Goal: Task Accomplishment & Management: Manage account settings

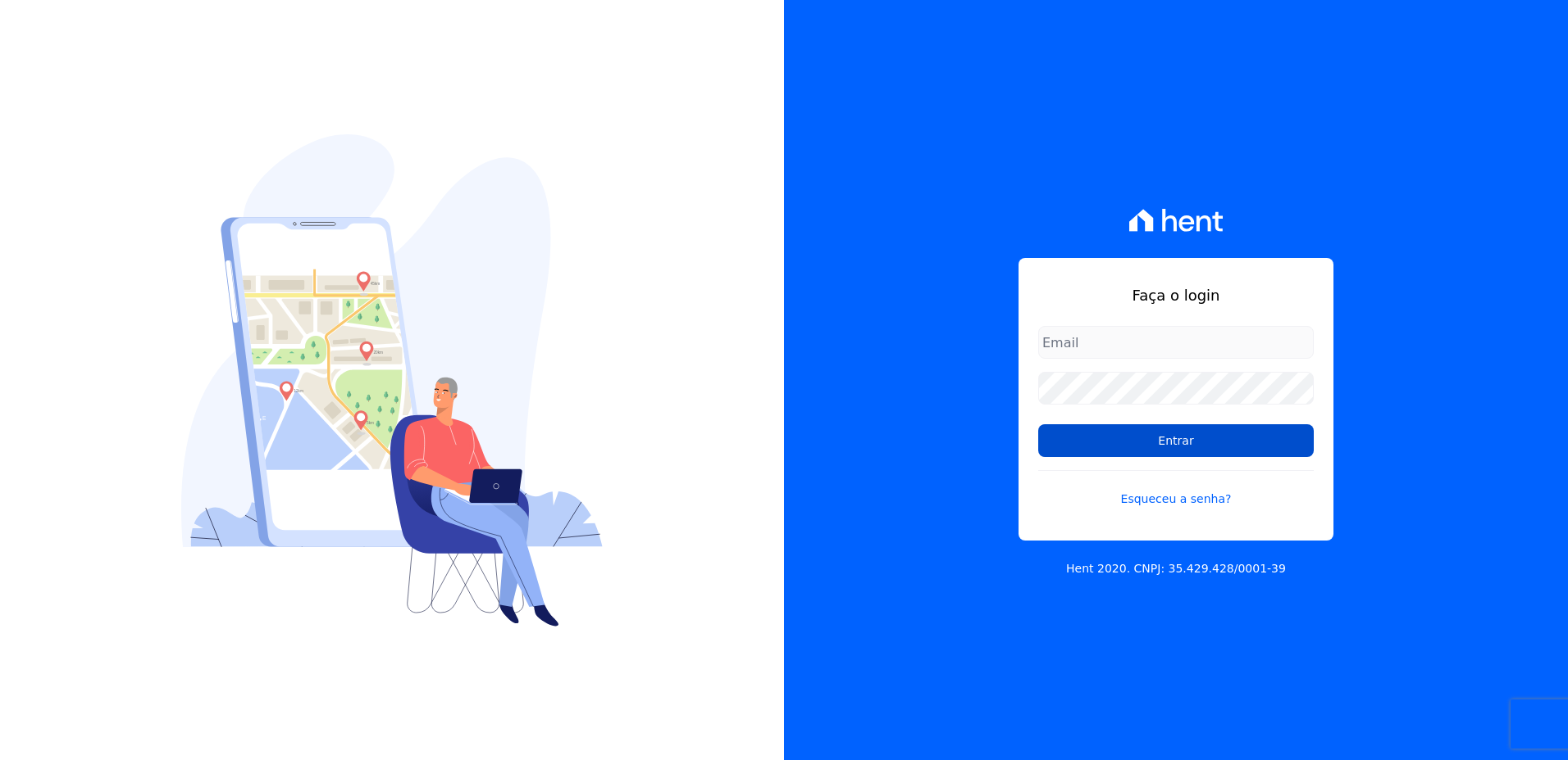
type input "[EMAIL_ADDRESS][PERSON_NAME][DOMAIN_NAME]"
click at [1162, 450] on input "Entrar" at bounding box center [1176, 441] width 275 height 33
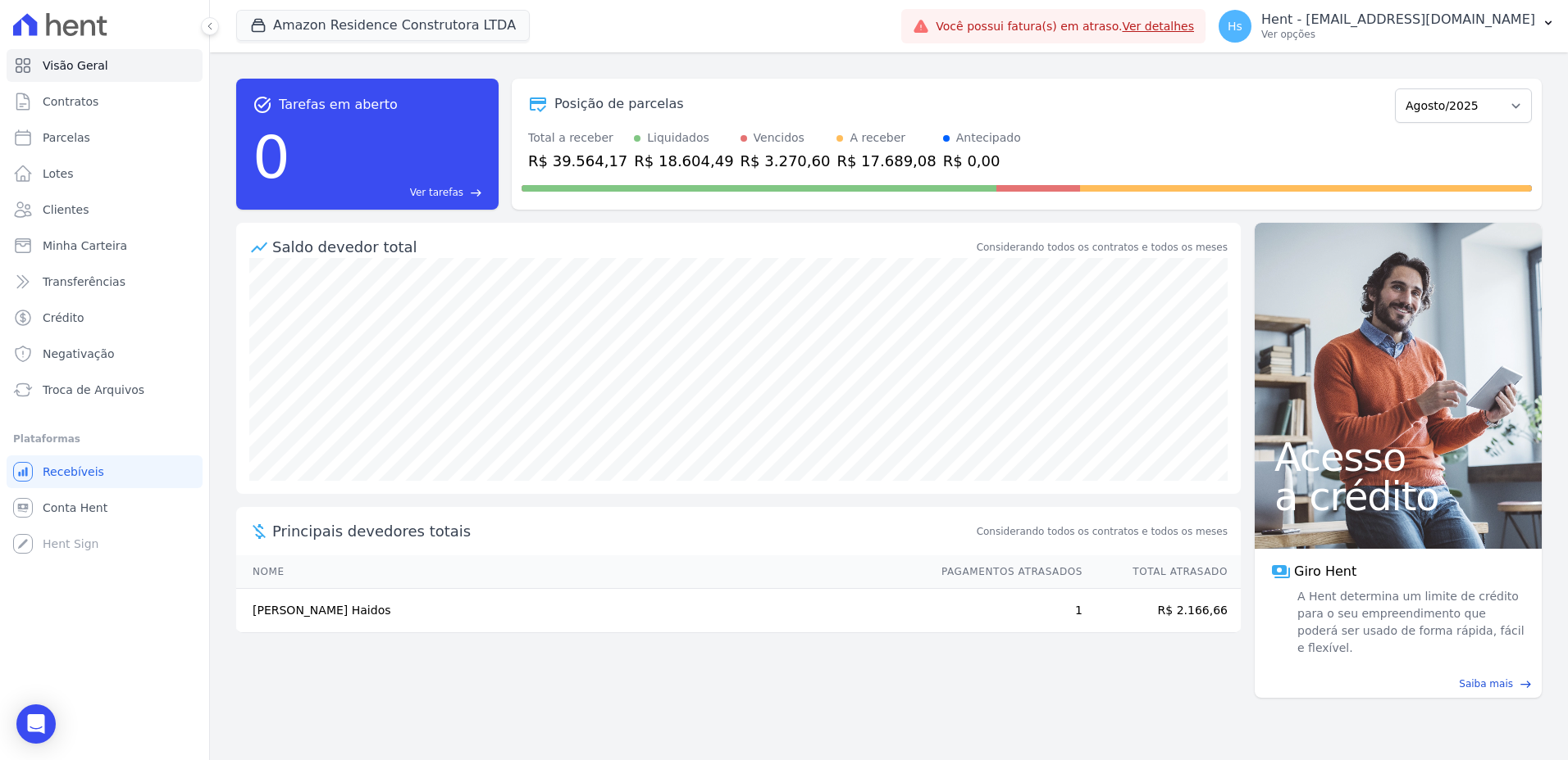
click at [581, 25] on div "Amazon Residence Construtora LTDA Trapisa Engenharia Acaiá Residencial Icatu Re…" at bounding box center [565, 26] width 658 height 54
click at [563, 34] on div "Amazon Residence Construtora LTDA Trapisa Engenharia Acaiá Residencial Icatu Re…" at bounding box center [565, 26] width 658 height 54
click at [497, 32] on button "Amazon Residence Construtora LTDA" at bounding box center [382, 25] width 294 height 31
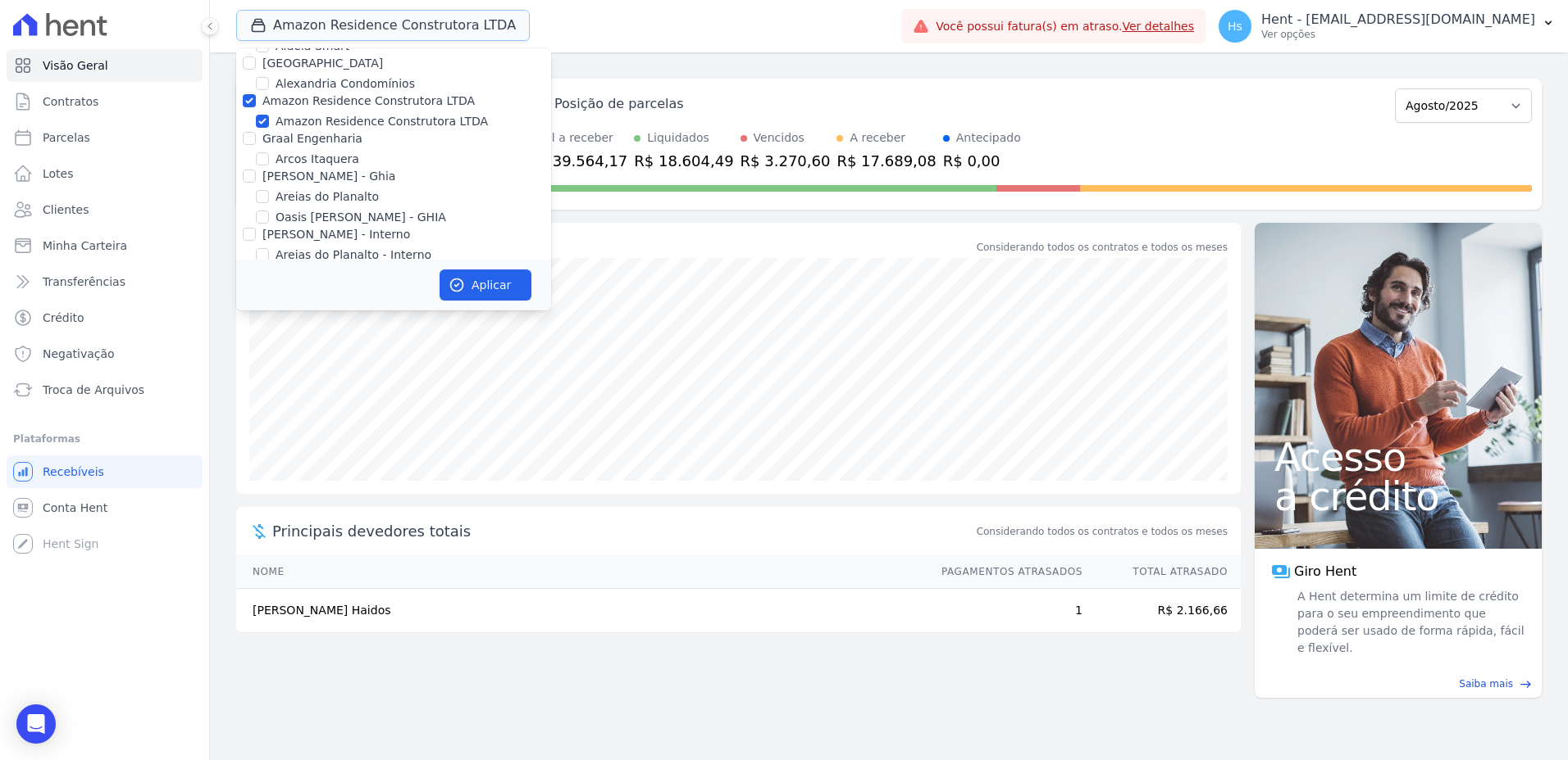
scroll to position [738, 0]
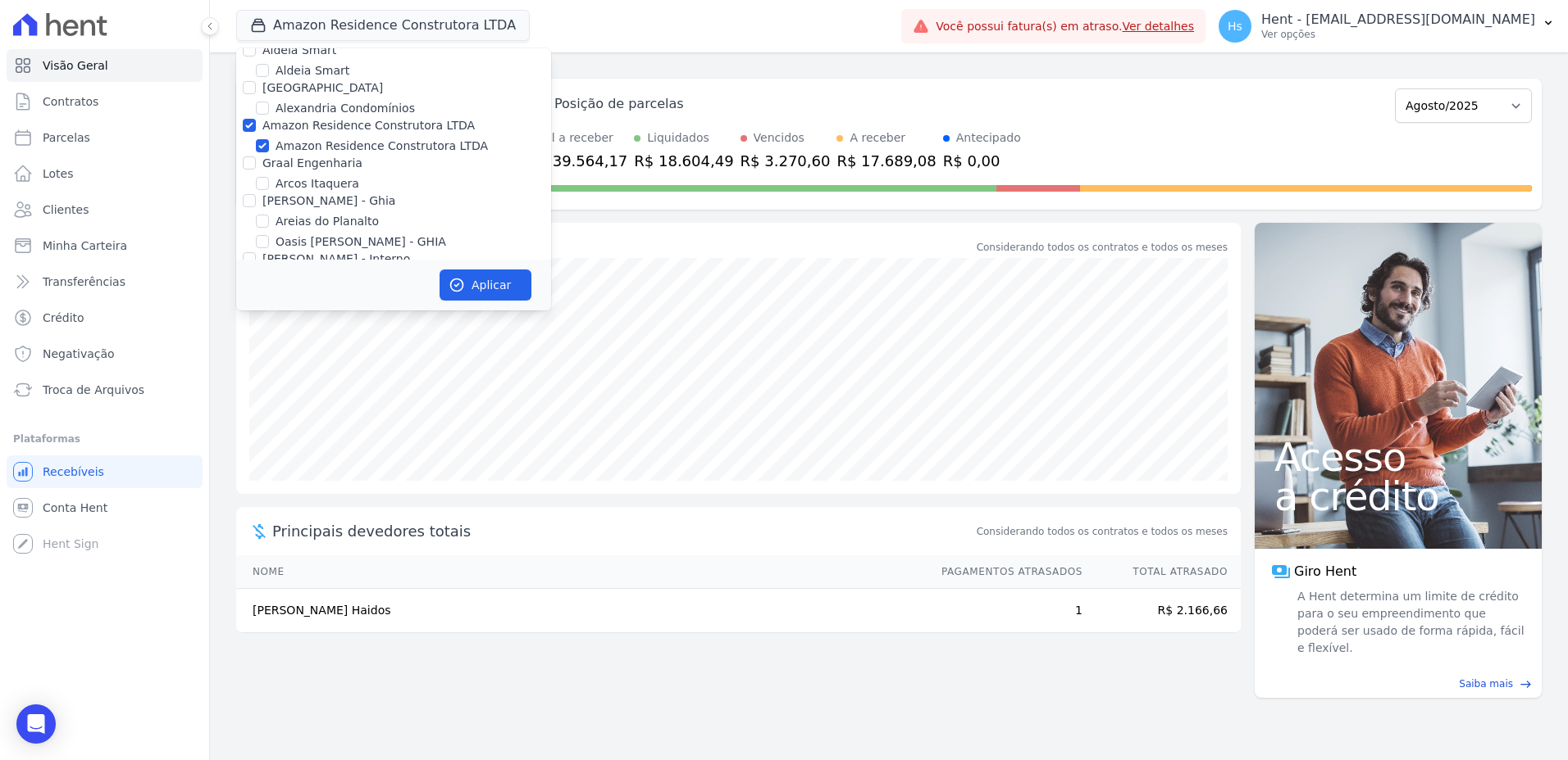
click at [288, 137] on label "Amazon Residence Construtora LTDA" at bounding box center [381, 145] width 212 height 17
click at [269, 139] on input "Amazon Residence Construtora LTDA" at bounding box center [262, 145] width 13 height 13
checkbox input "false"
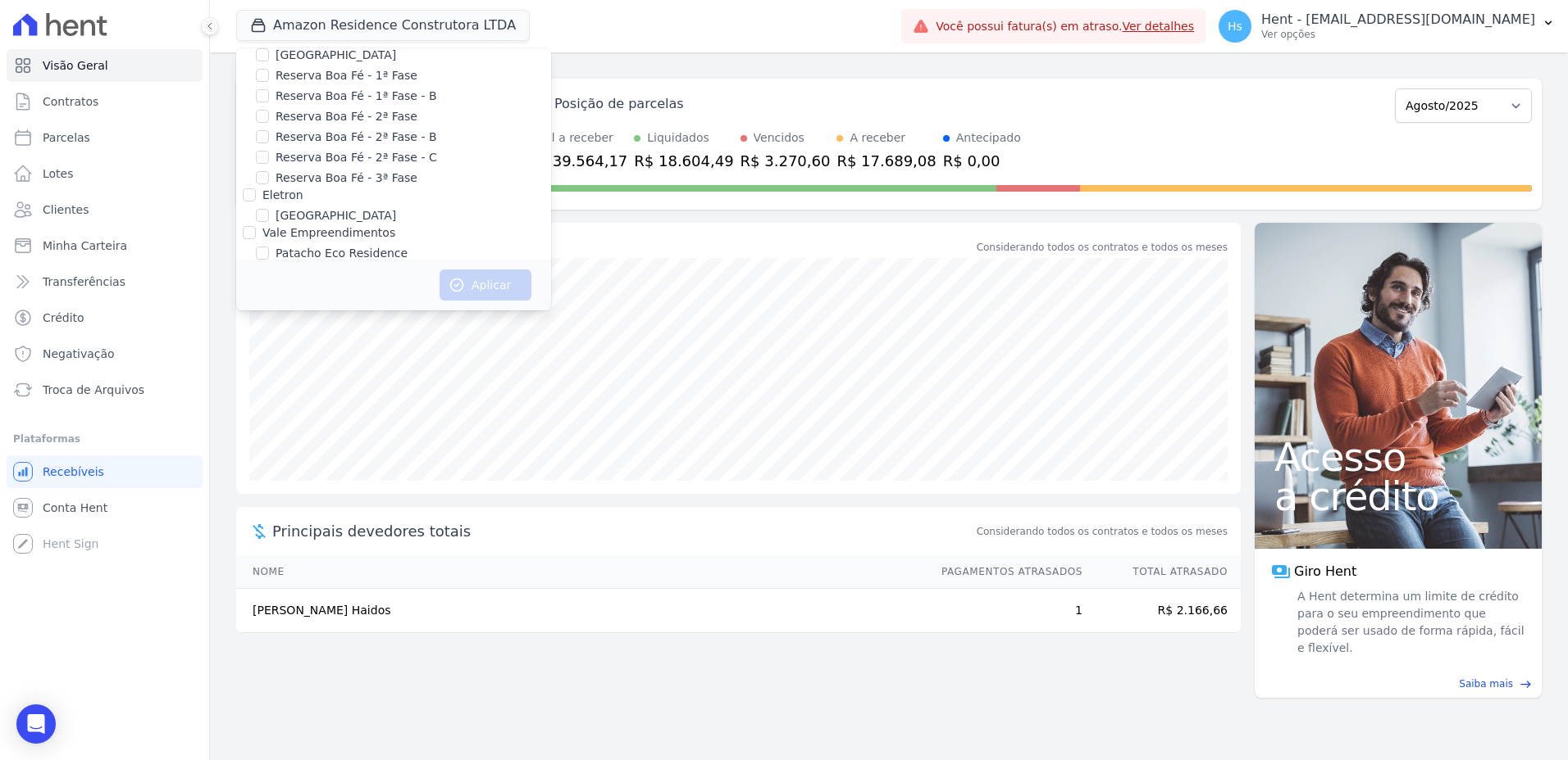
click at [354, 300] on label "Pau-Ferro Ecoresidence" at bounding box center [342, 308] width 134 height 17
click at [269, 302] on input "Pau-Ferro Ecoresidence" at bounding box center [262, 308] width 13 height 13
checkbox input "true"
click at [505, 292] on button "Aplicar" at bounding box center [485, 285] width 91 height 31
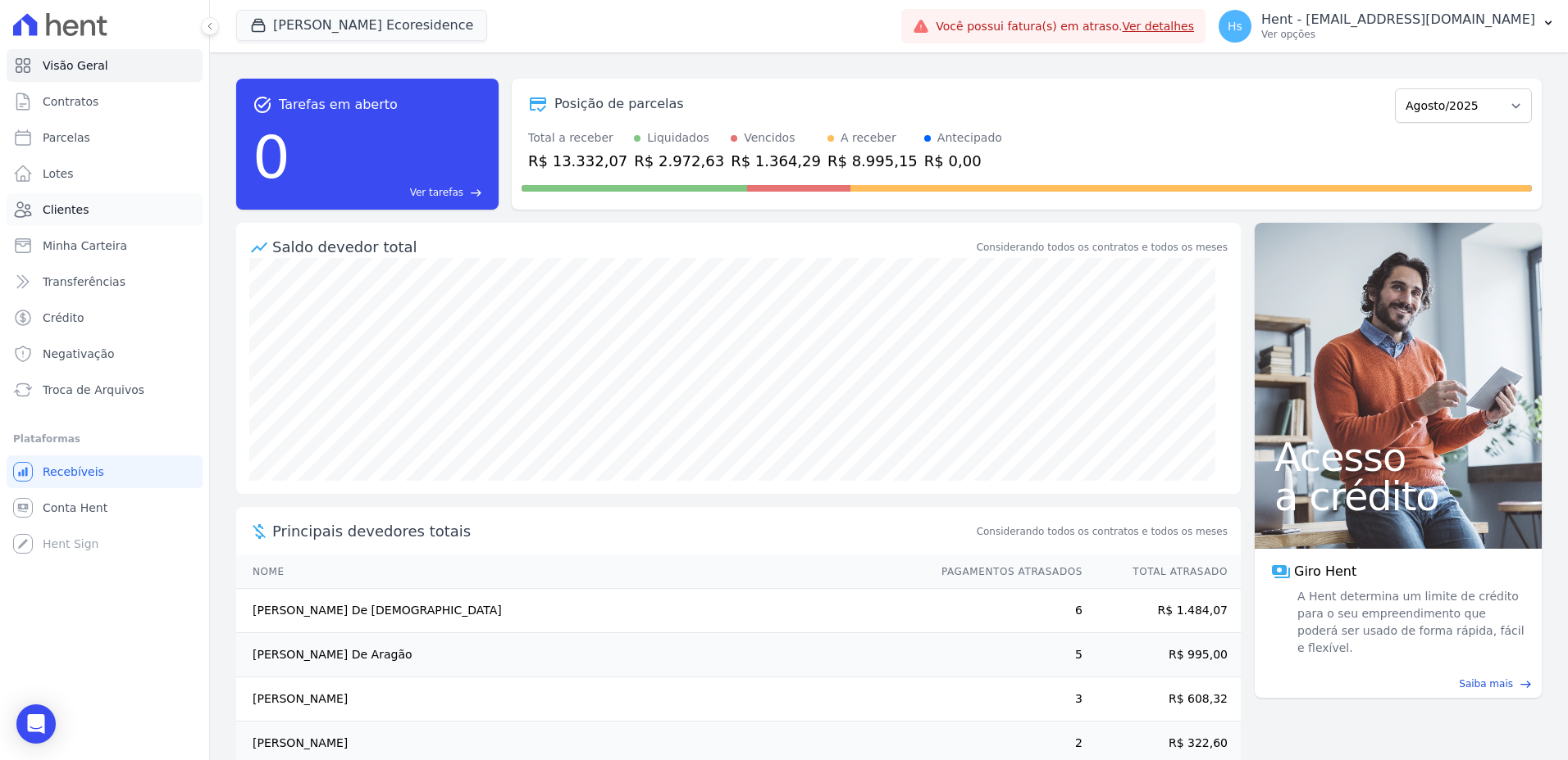
click at [81, 203] on span "Clientes" at bounding box center [66, 209] width 46 height 16
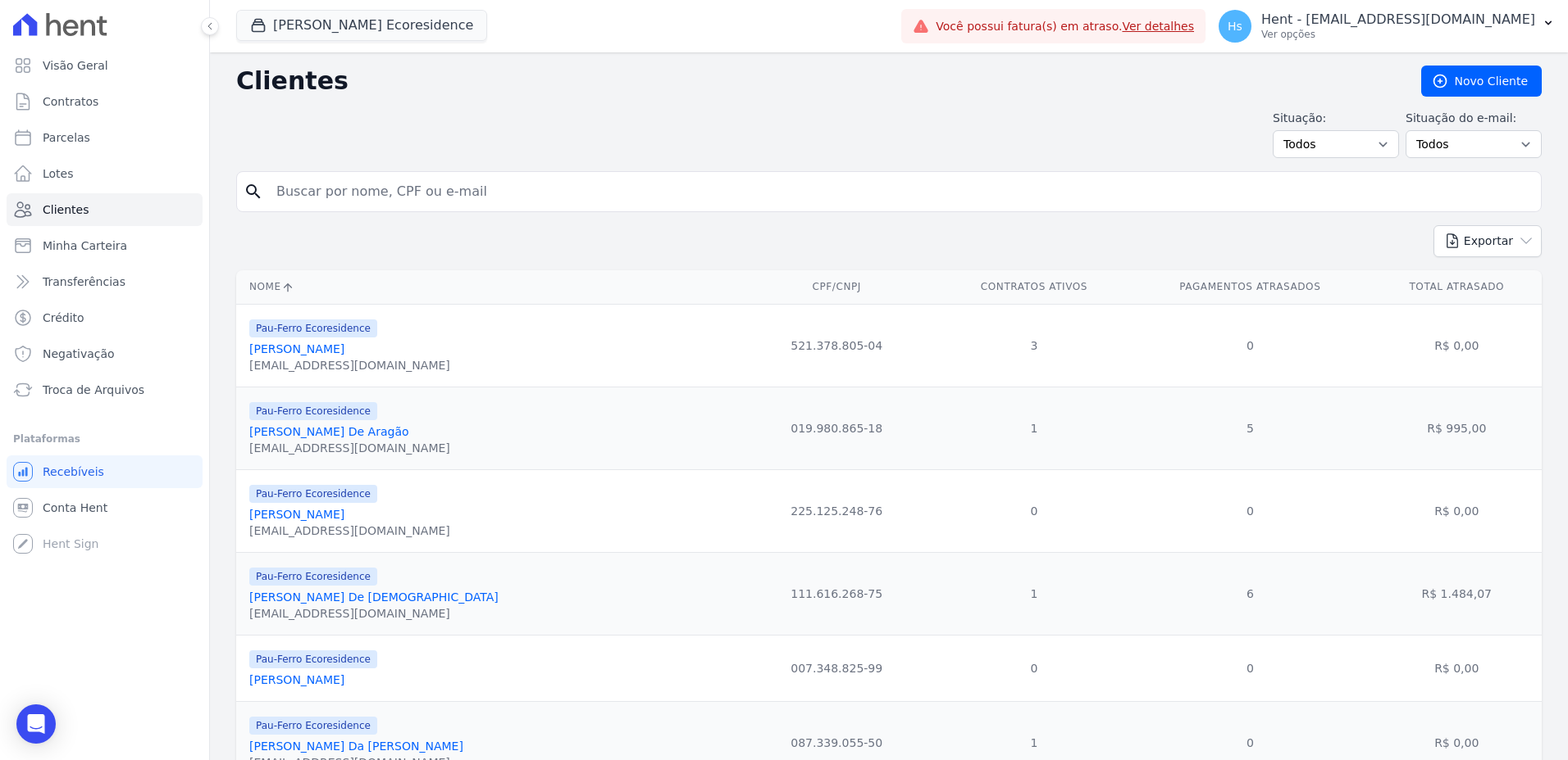
click at [308, 200] on input "search" at bounding box center [900, 192] width 1268 height 33
type input "N"
type input "[PERSON_NAME]"
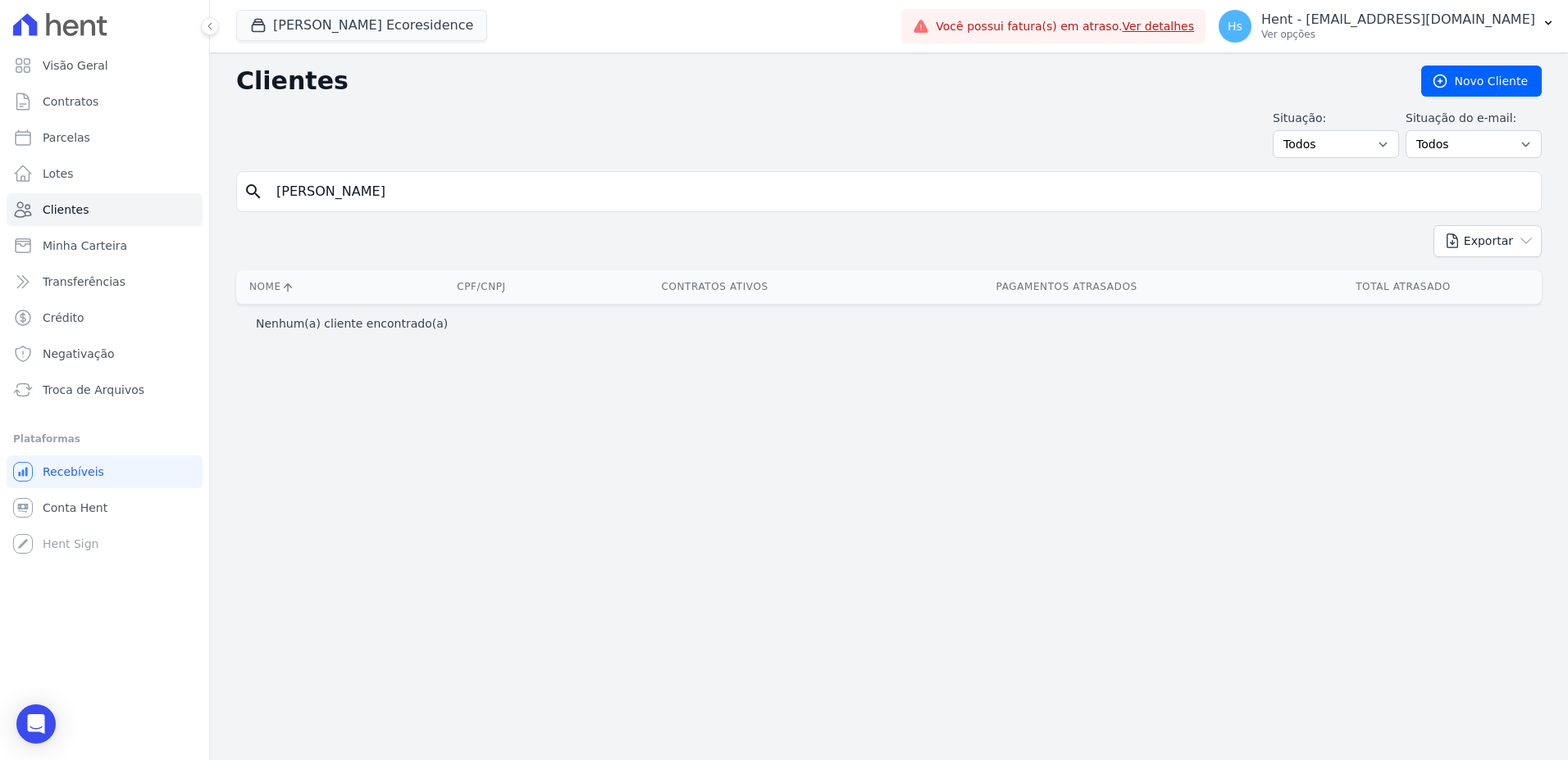
click at [366, 206] on input "[PERSON_NAME]" at bounding box center [900, 192] width 1268 height 33
type input "Andressa"
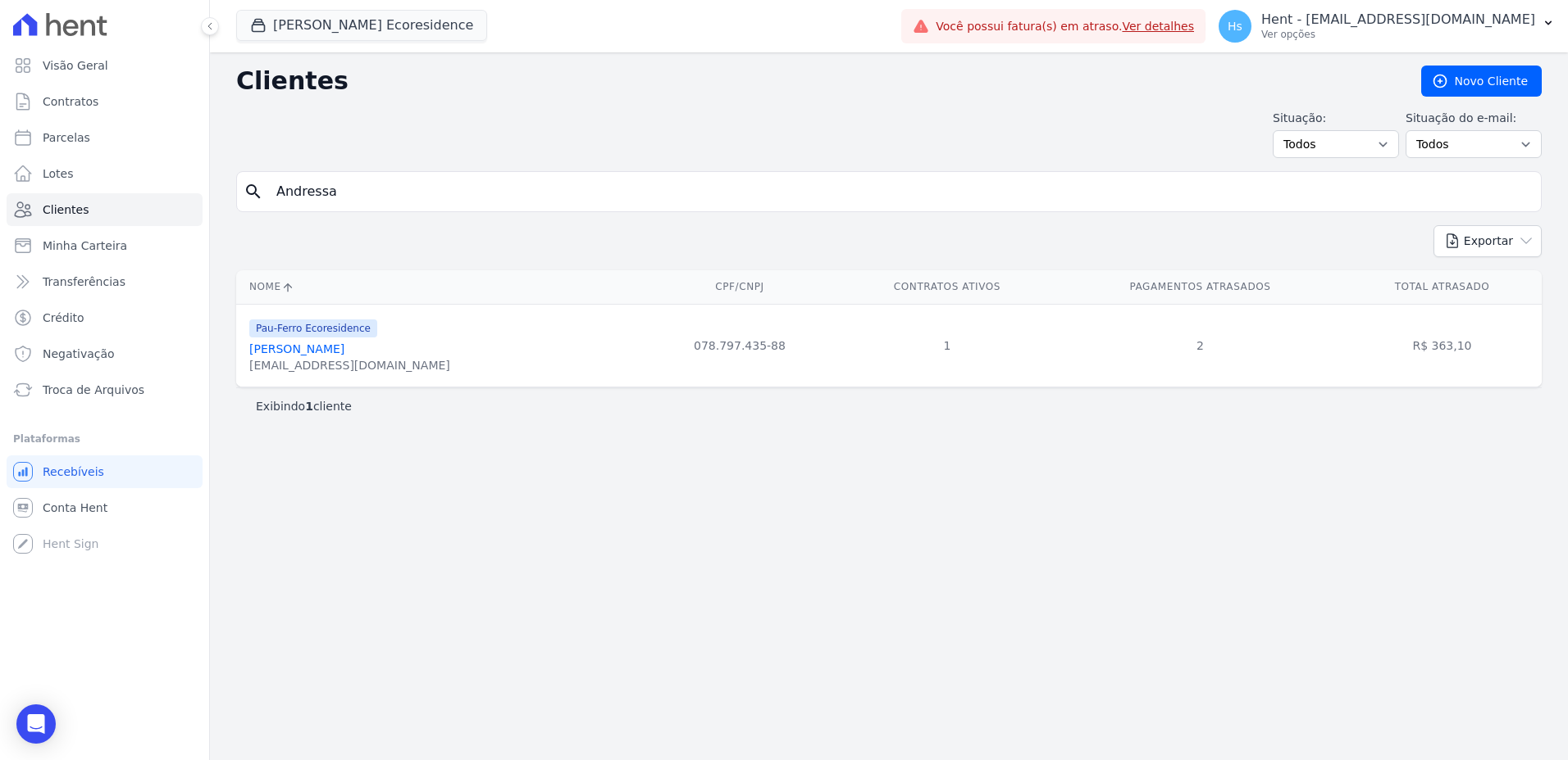
click at [330, 355] on link "[PERSON_NAME]" at bounding box center [296, 349] width 95 height 13
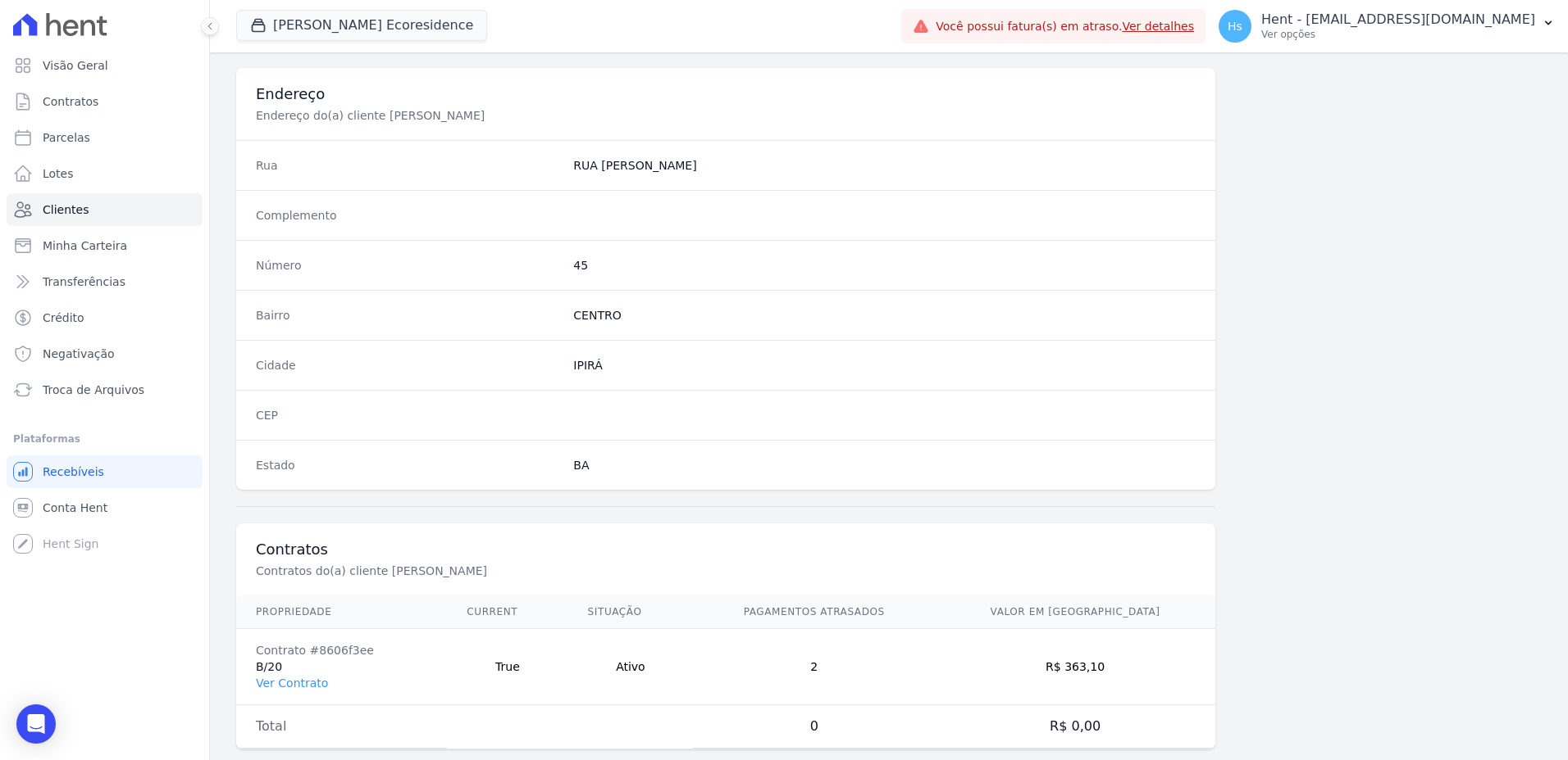
scroll to position [772, 0]
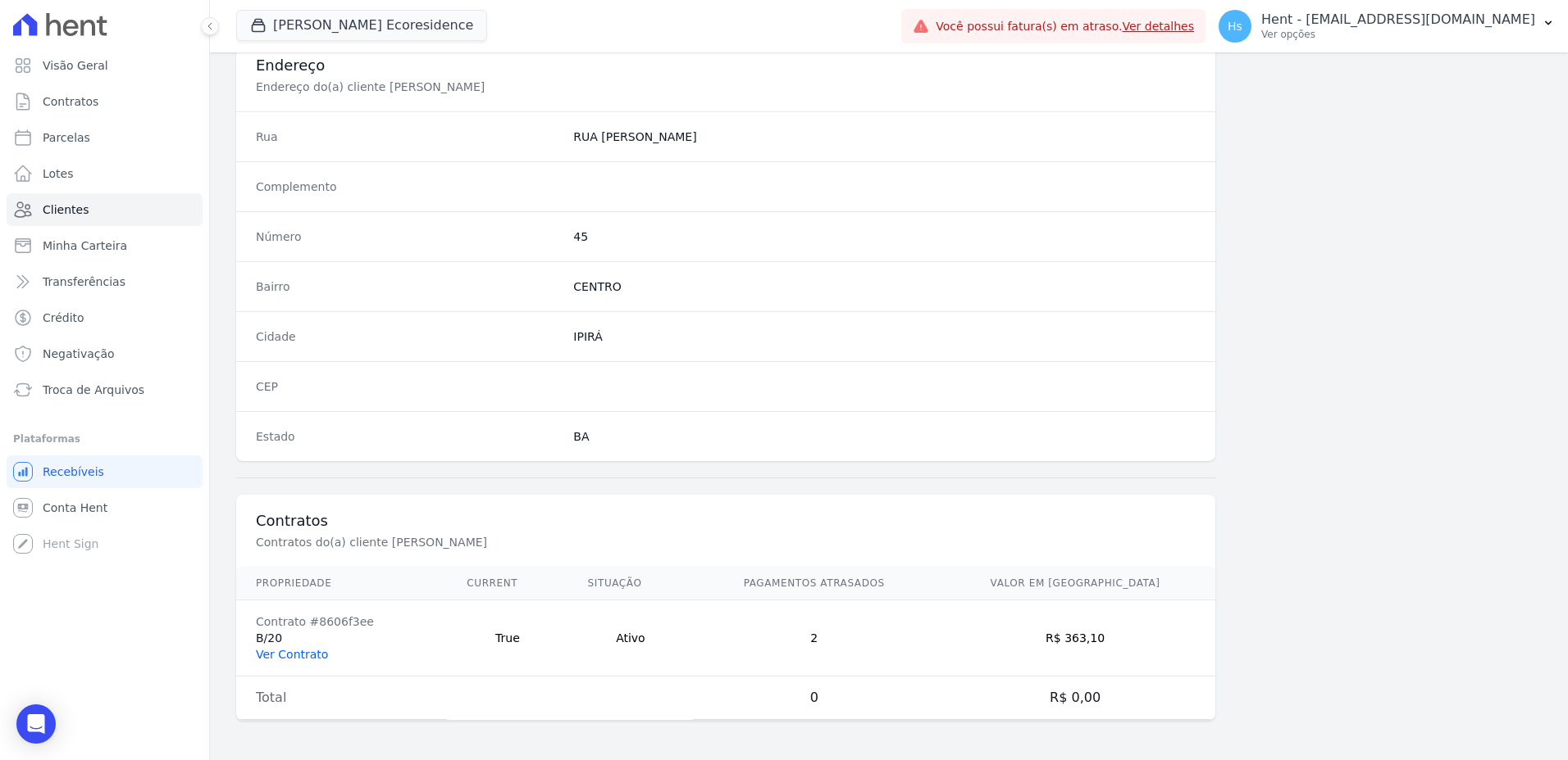
click at [309, 660] on link "Ver Contrato" at bounding box center [291, 654] width 72 height 13
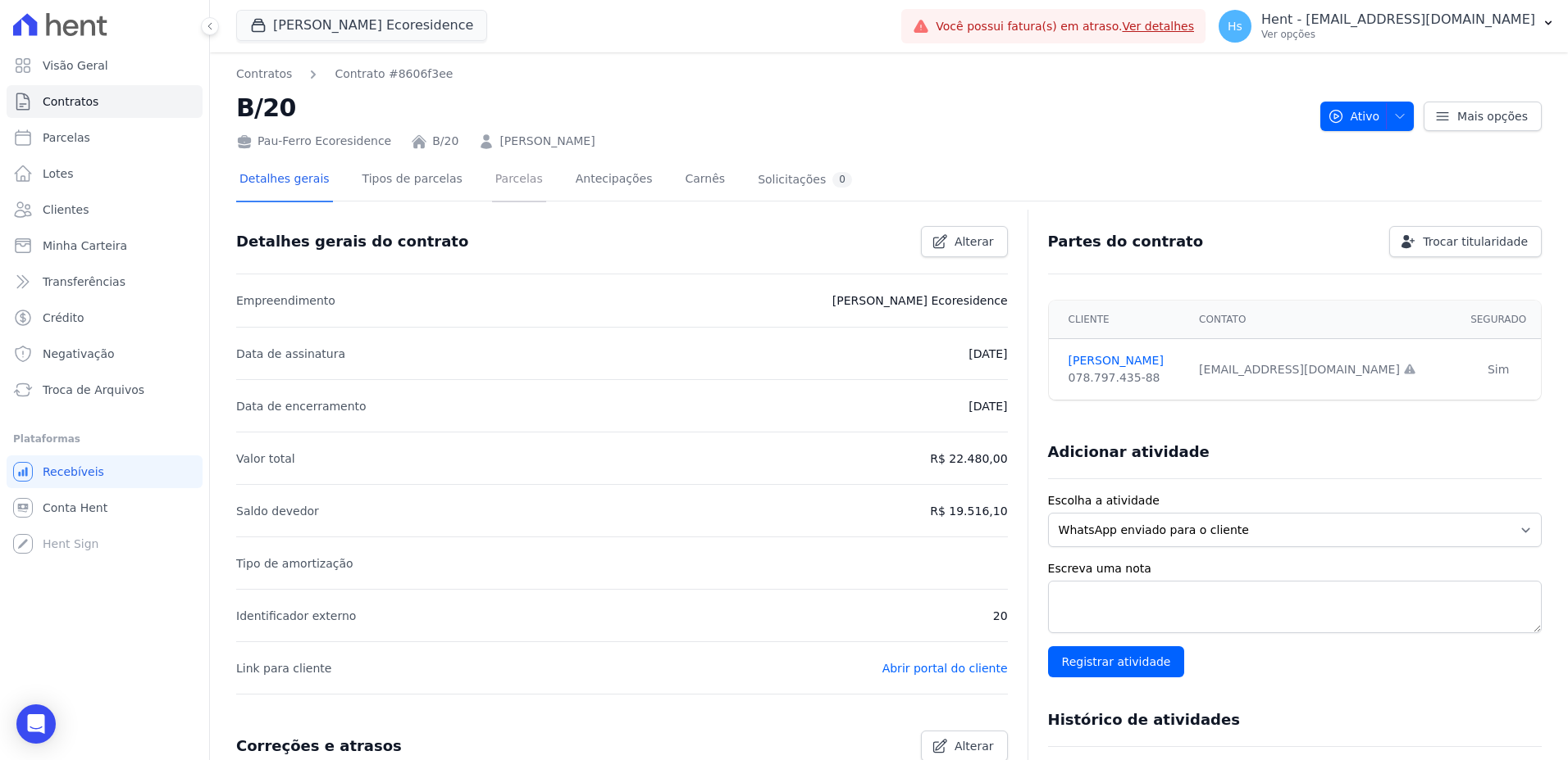
click at [515, 174] on link "Parcelas" at bounding box center [518, 180] width 54 height 43
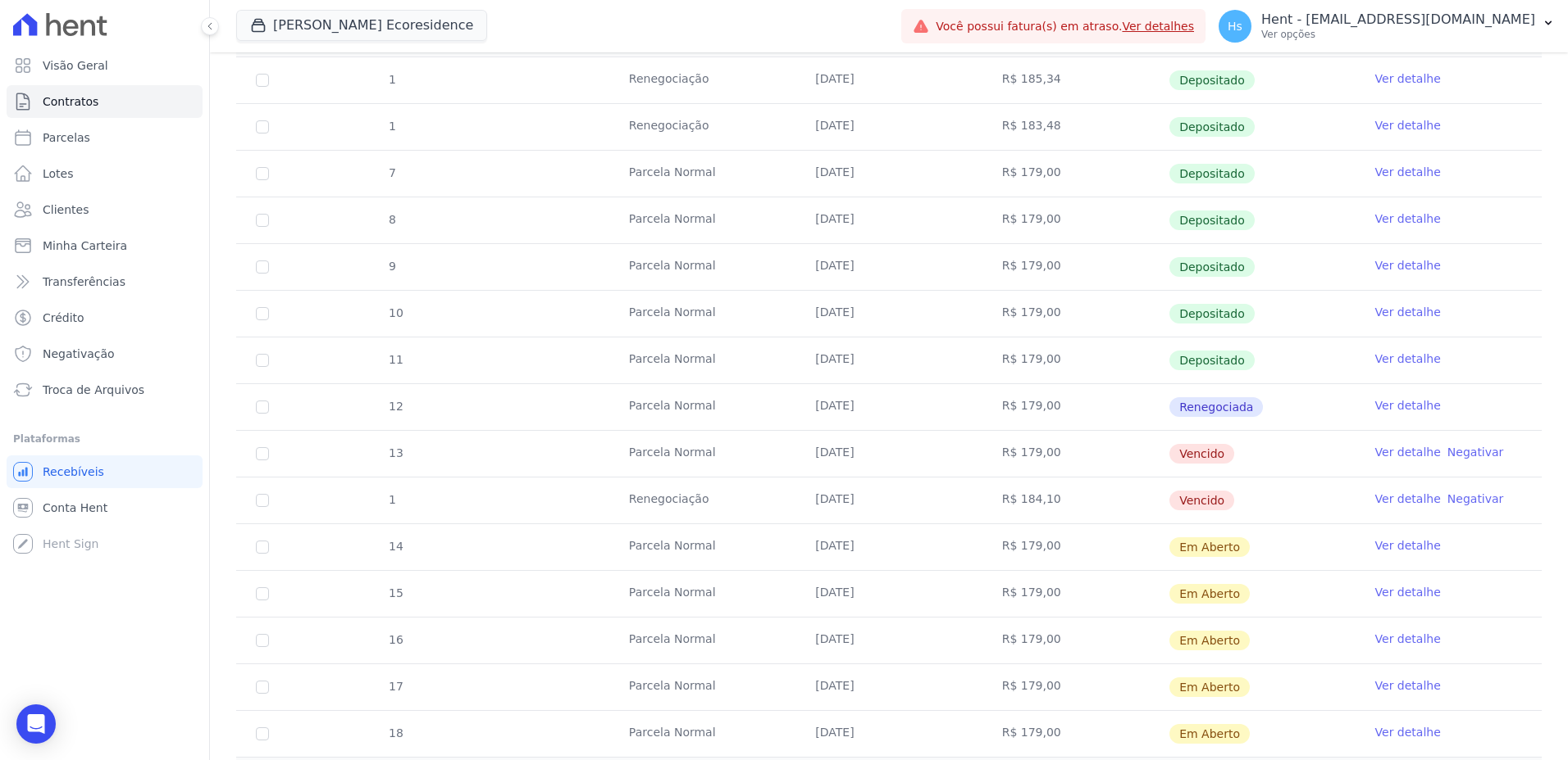
scroll to position [328, 0]
click at [265, 456] on input "checkbox" at bounding box center [262, 453] width 13 height 13
checkbox input "true"
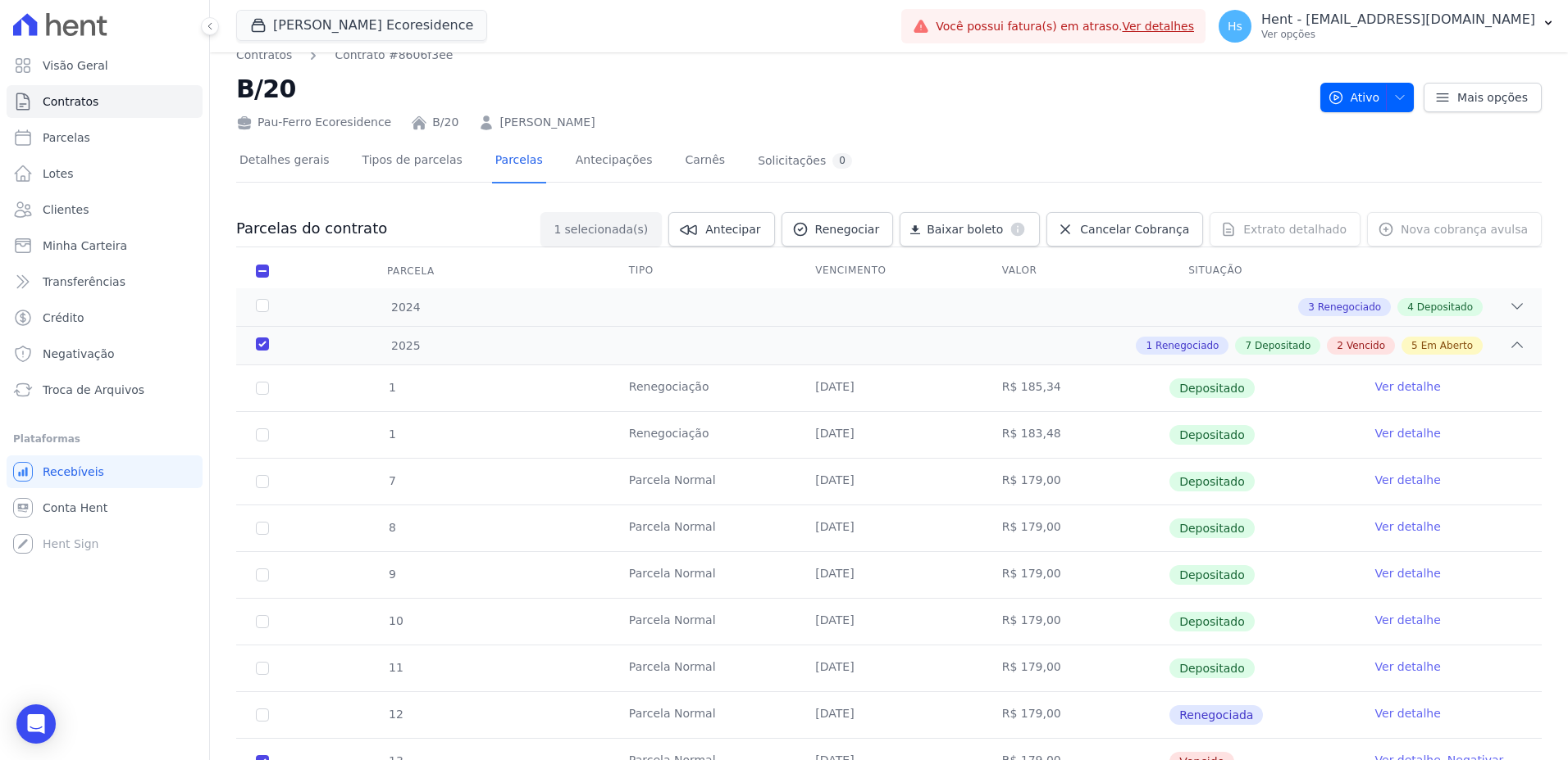
scroll to position [0, 0]
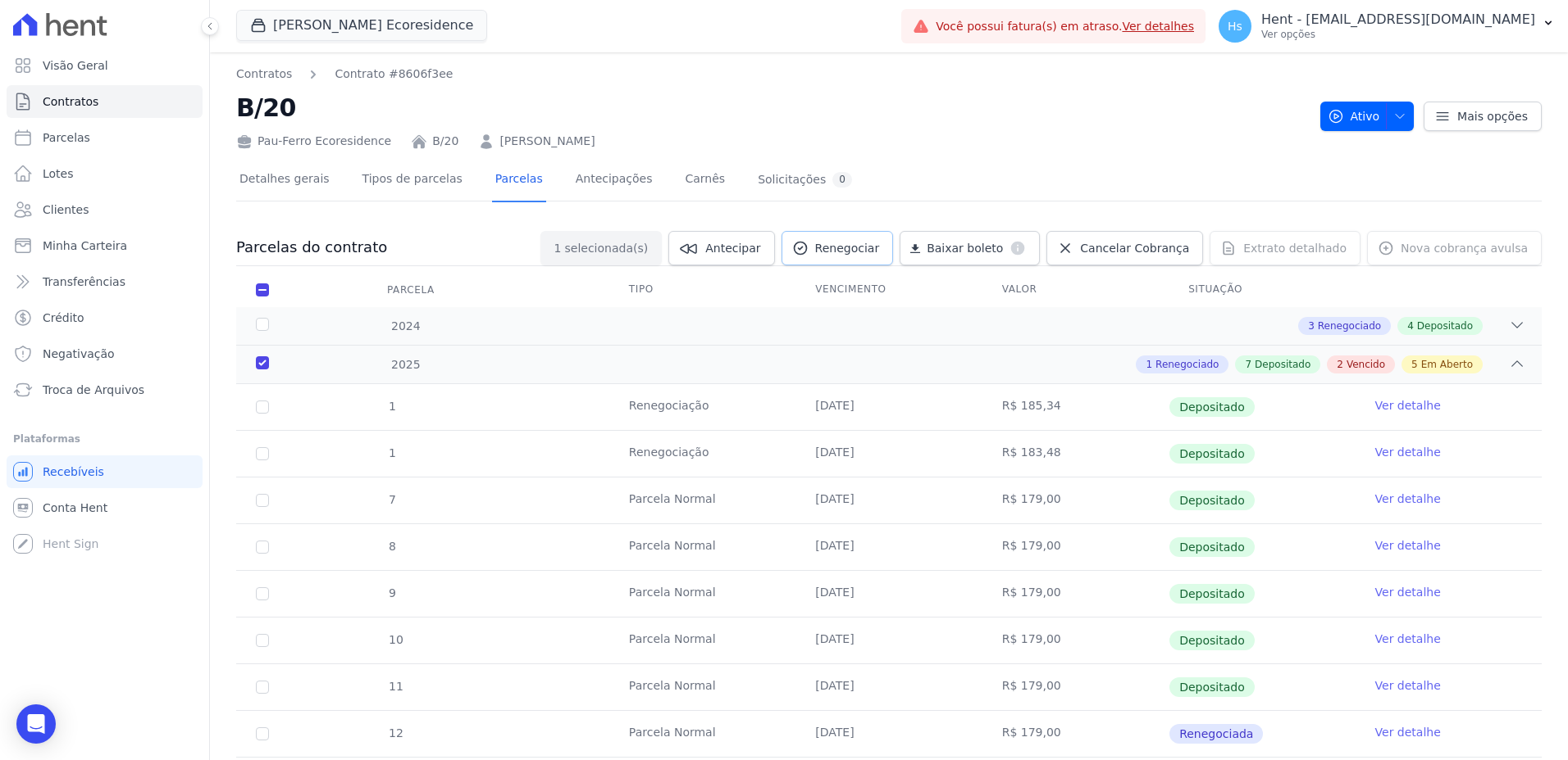
click at [884, 262] on link "Renegociar" at bounding box center [838, 248] width 113 height 35
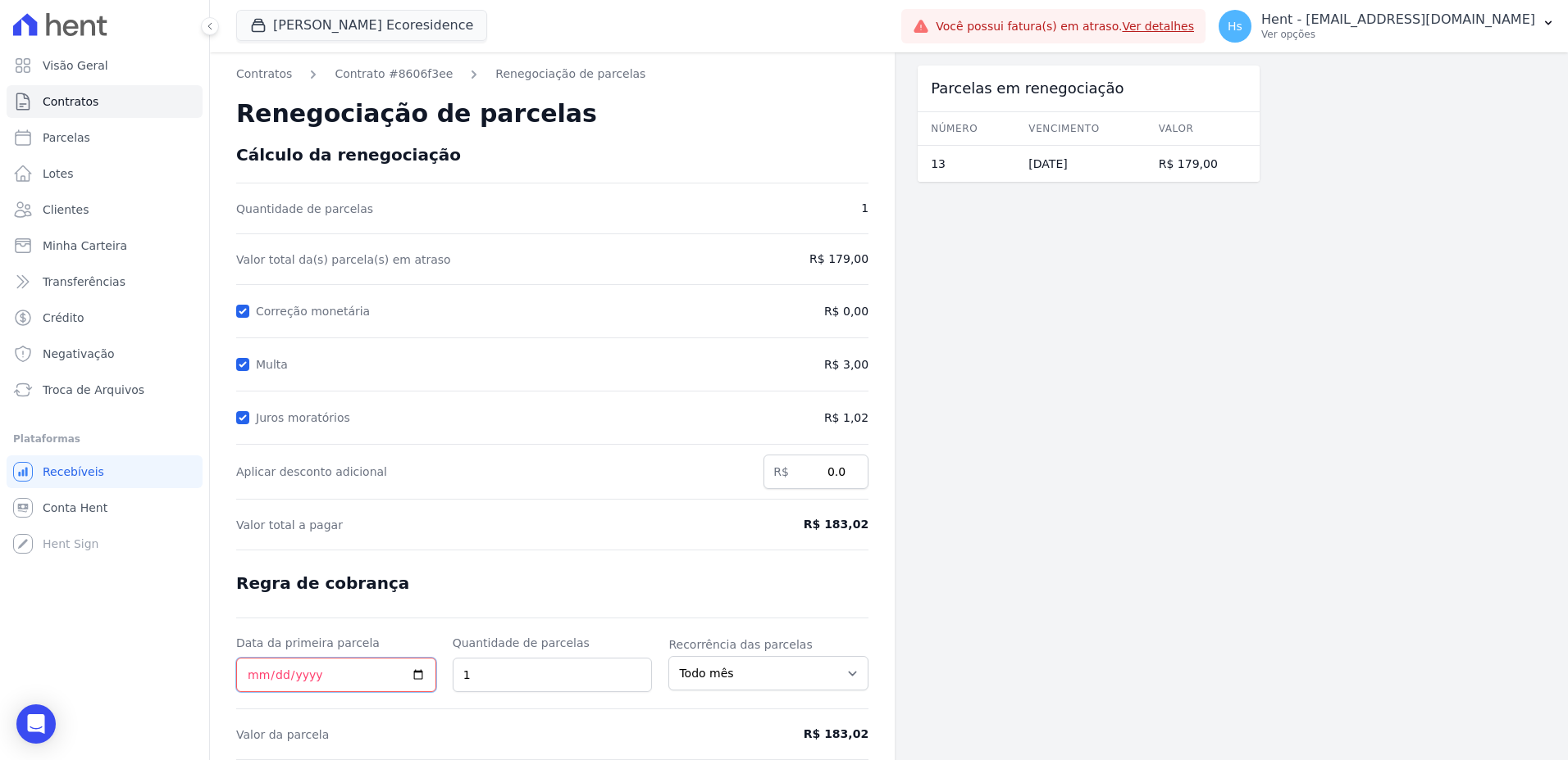
click at [415, 676] on input "Data da primeira parcela" at bounding box center [335, 675] width 200 height 35
type input "[DATE]"
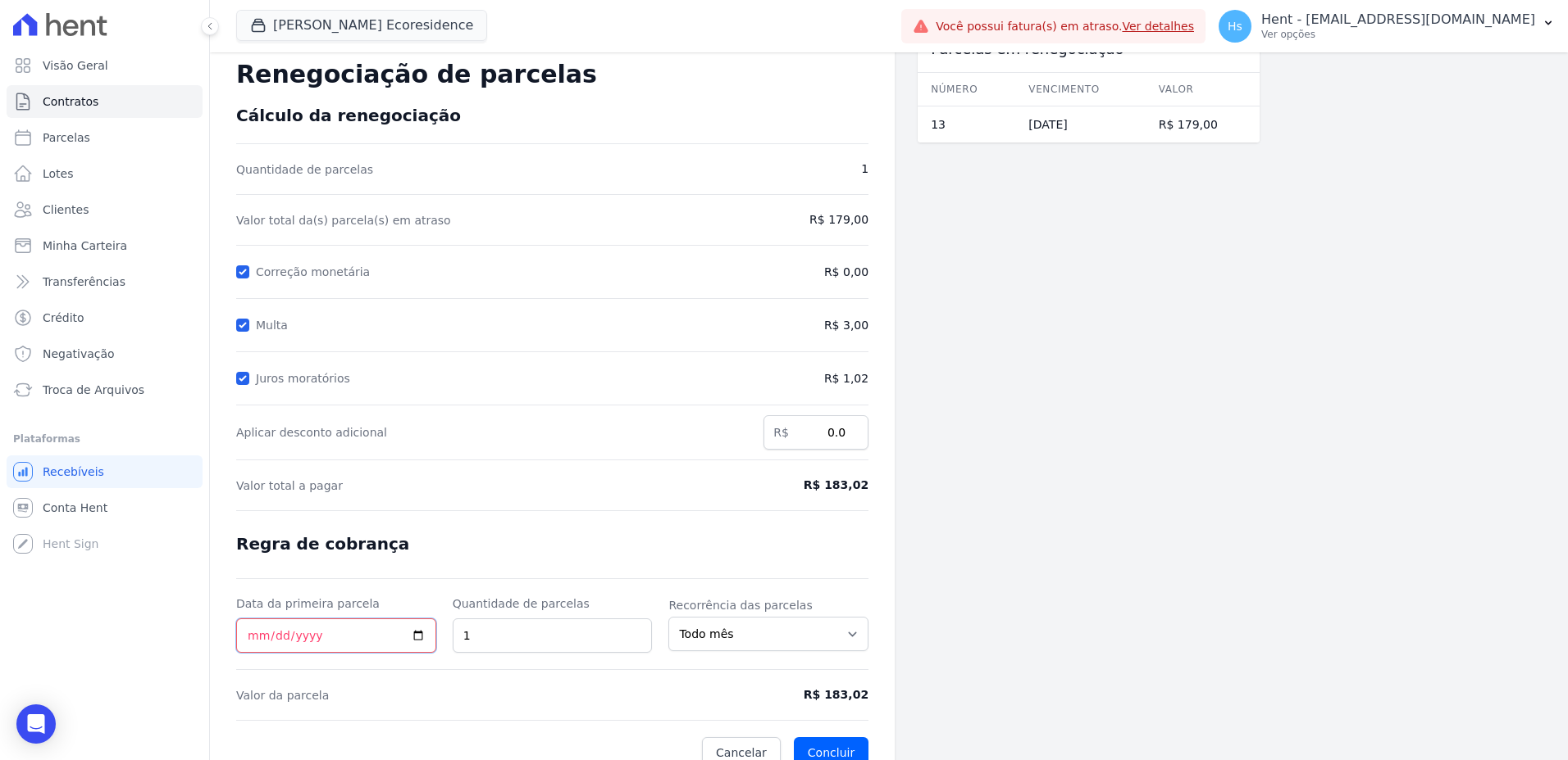
scroll to position [60, 0]
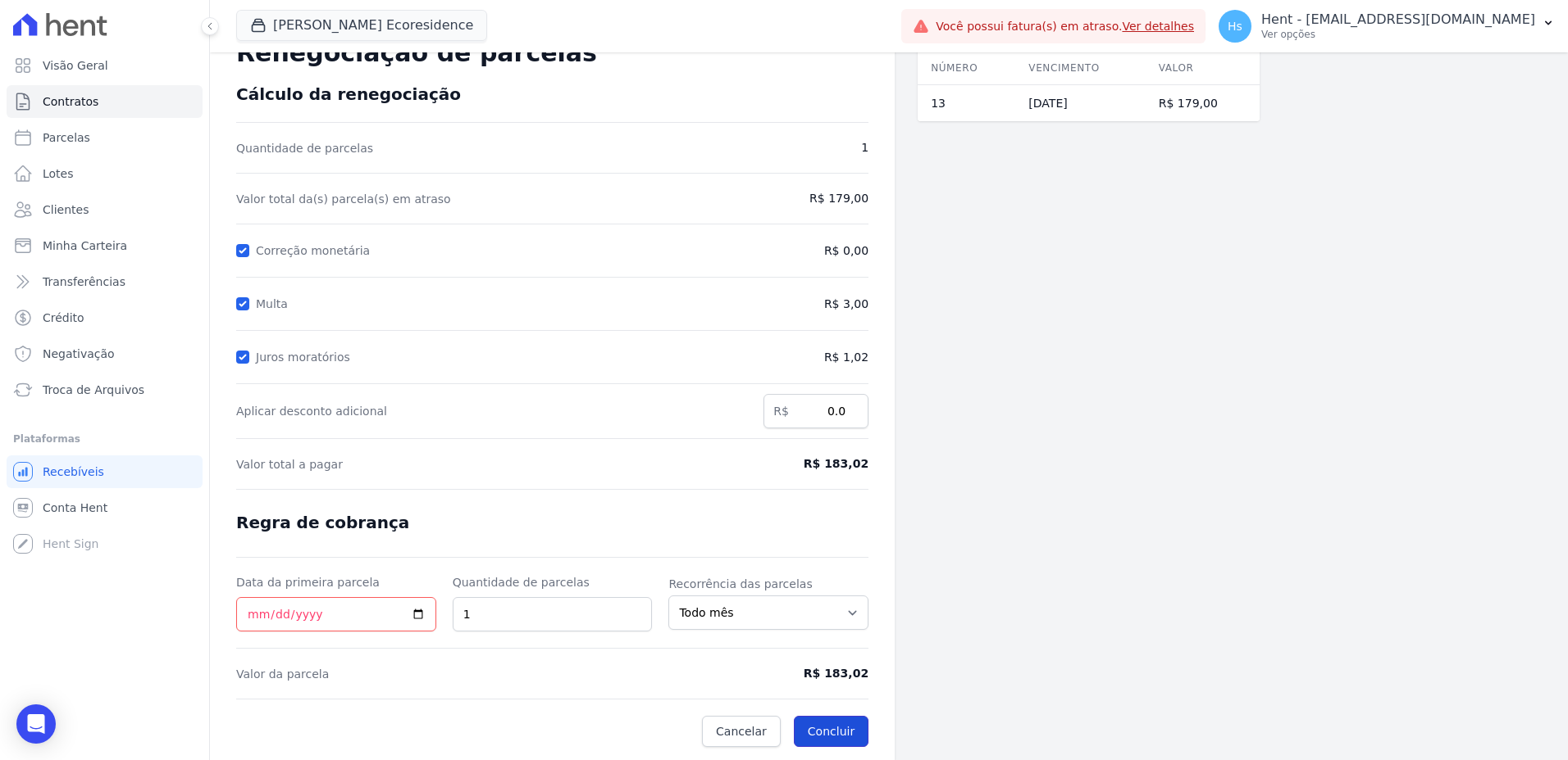
click at [830, 740] on button "Concluir" at bounding box center [831, 732] width 75 height 31
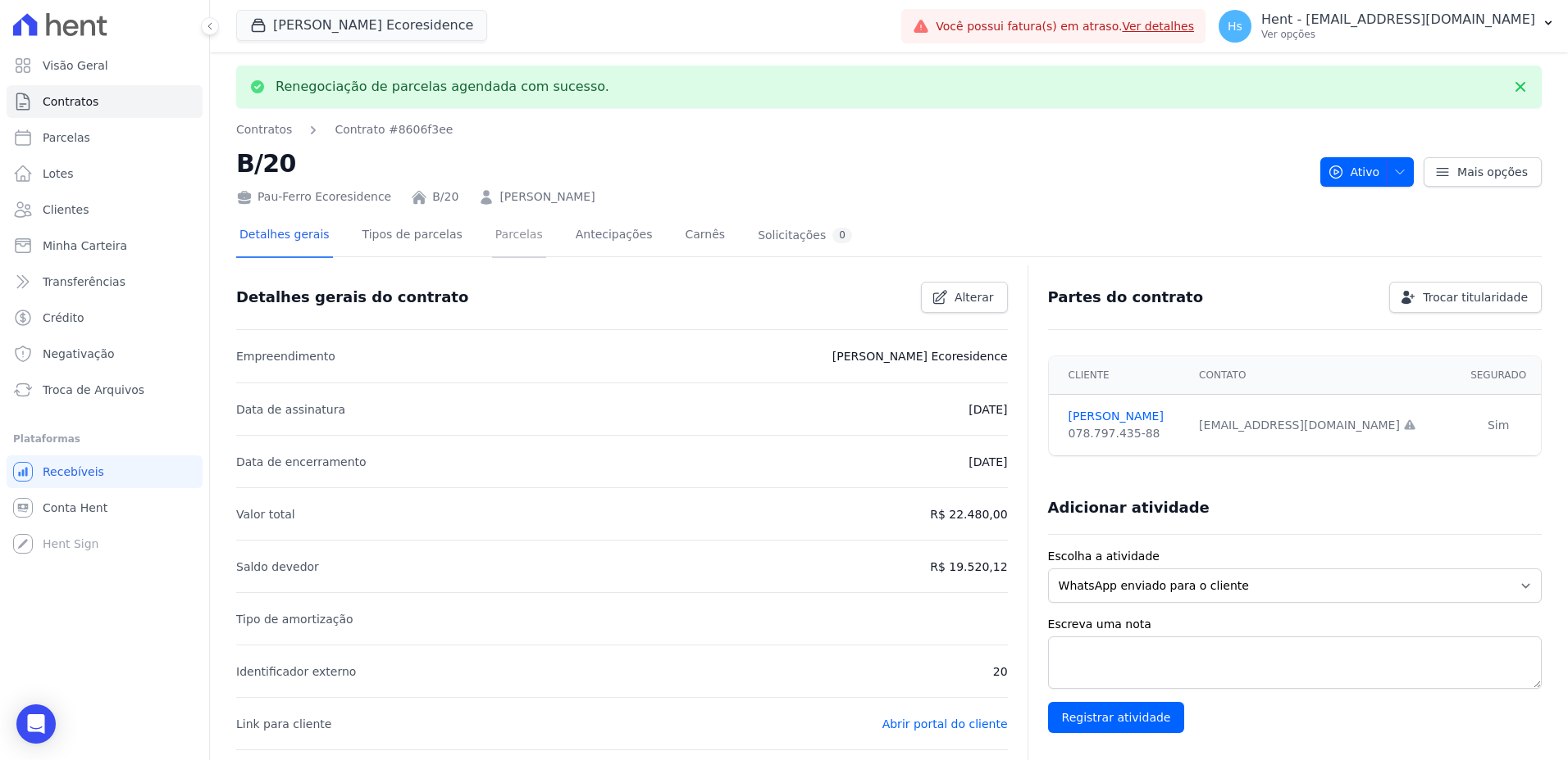
click at [504, 241] on link "Parcelas" at bounding box center [518, 236] width 54 height 43
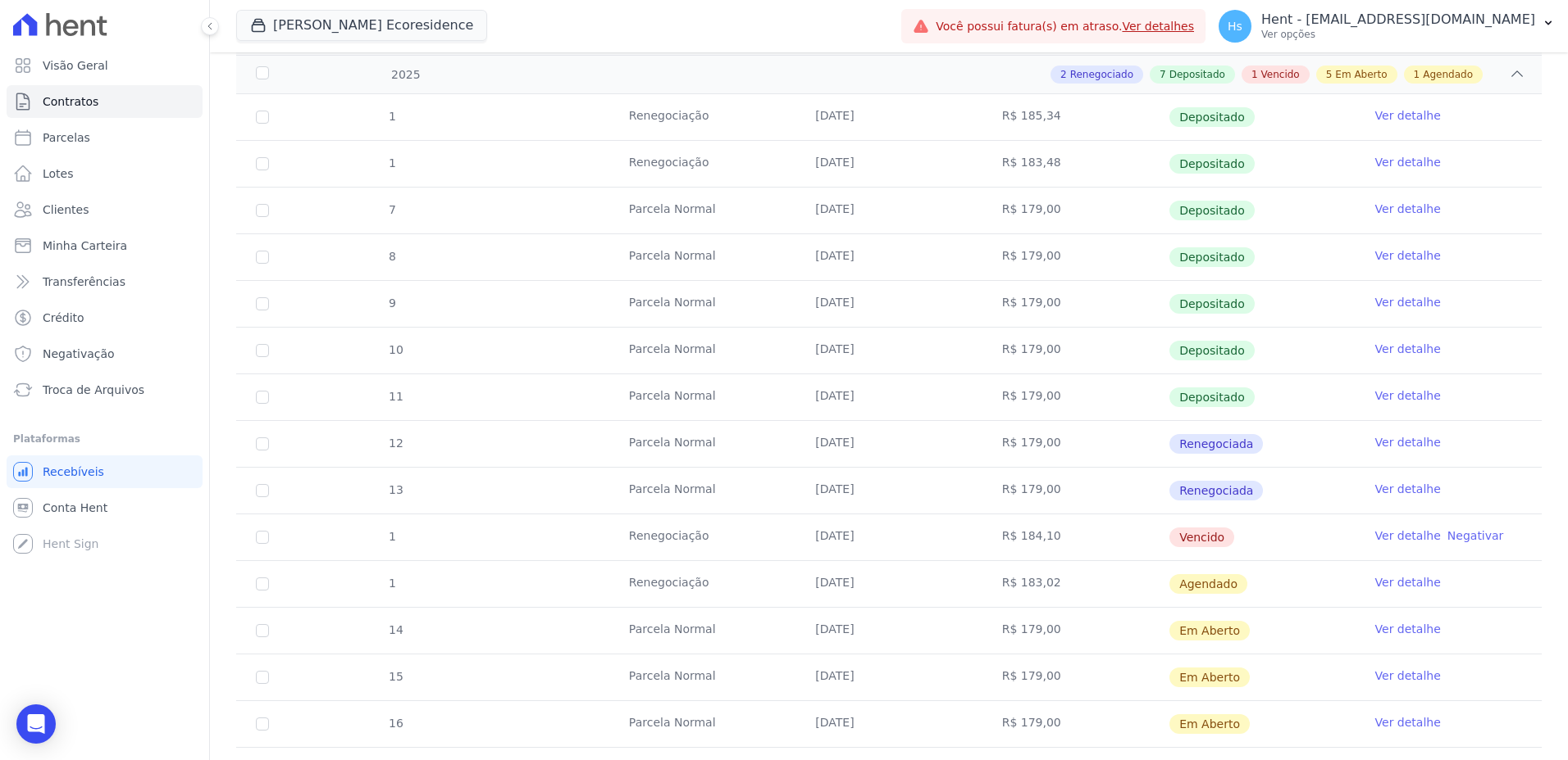
scroll to position [328, 0]
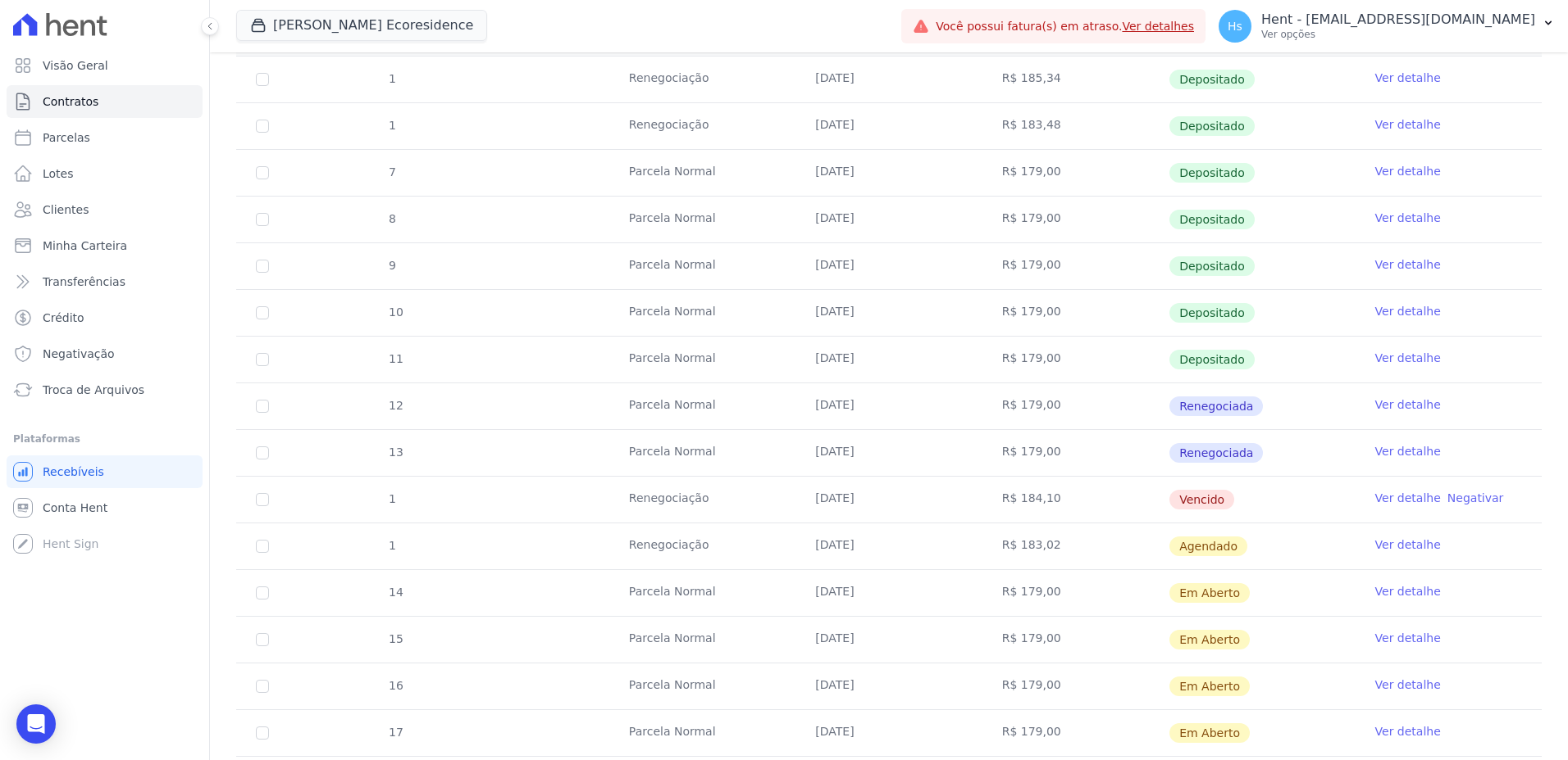
click at [1387, 545] on link "Ver detalhe" at bounding box center [1408, 545] width 66 height 16
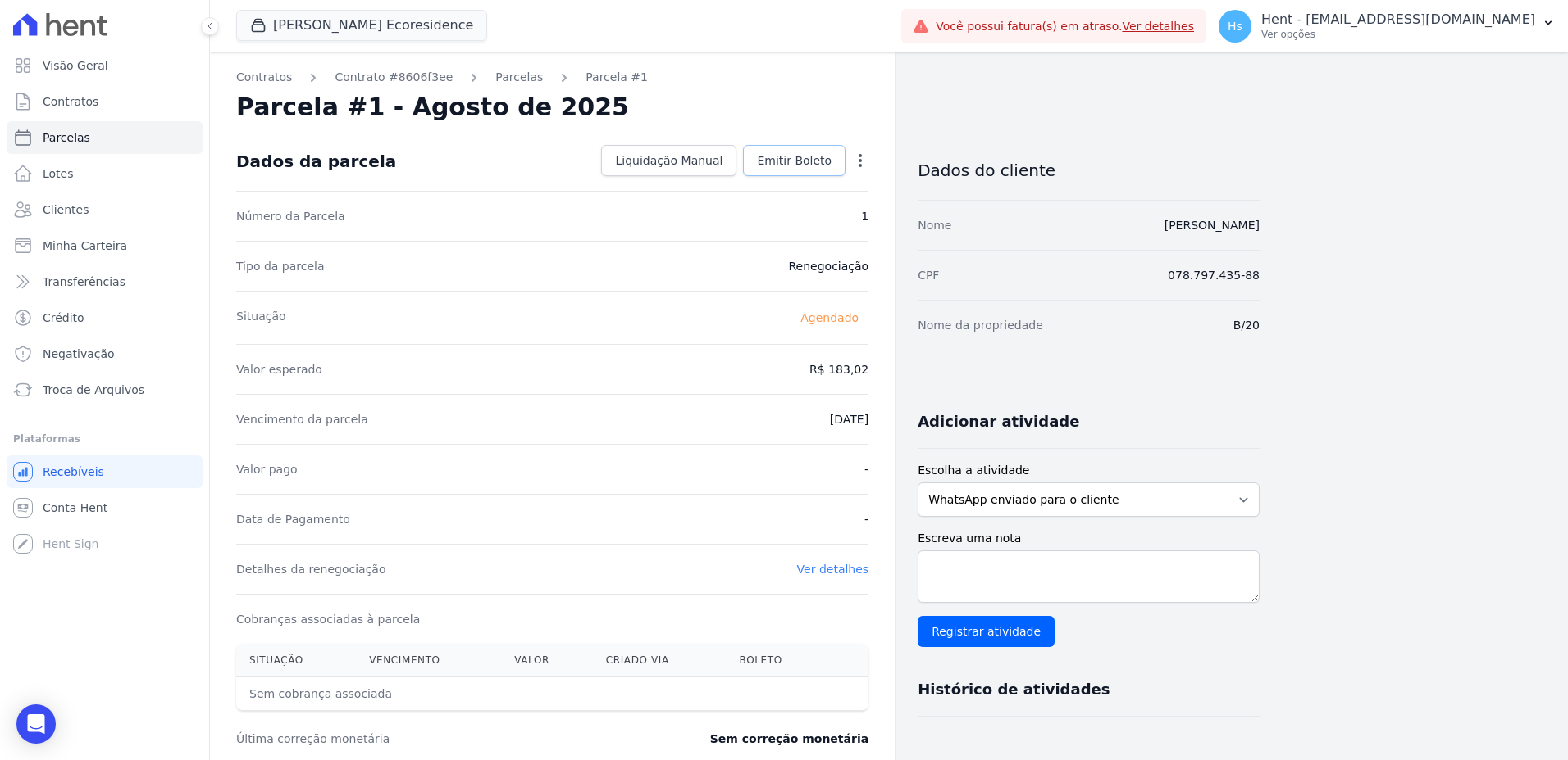
click at [803, 170] on link "Emitir Boleto" at bounding box center [794, 161] width 103 height 31
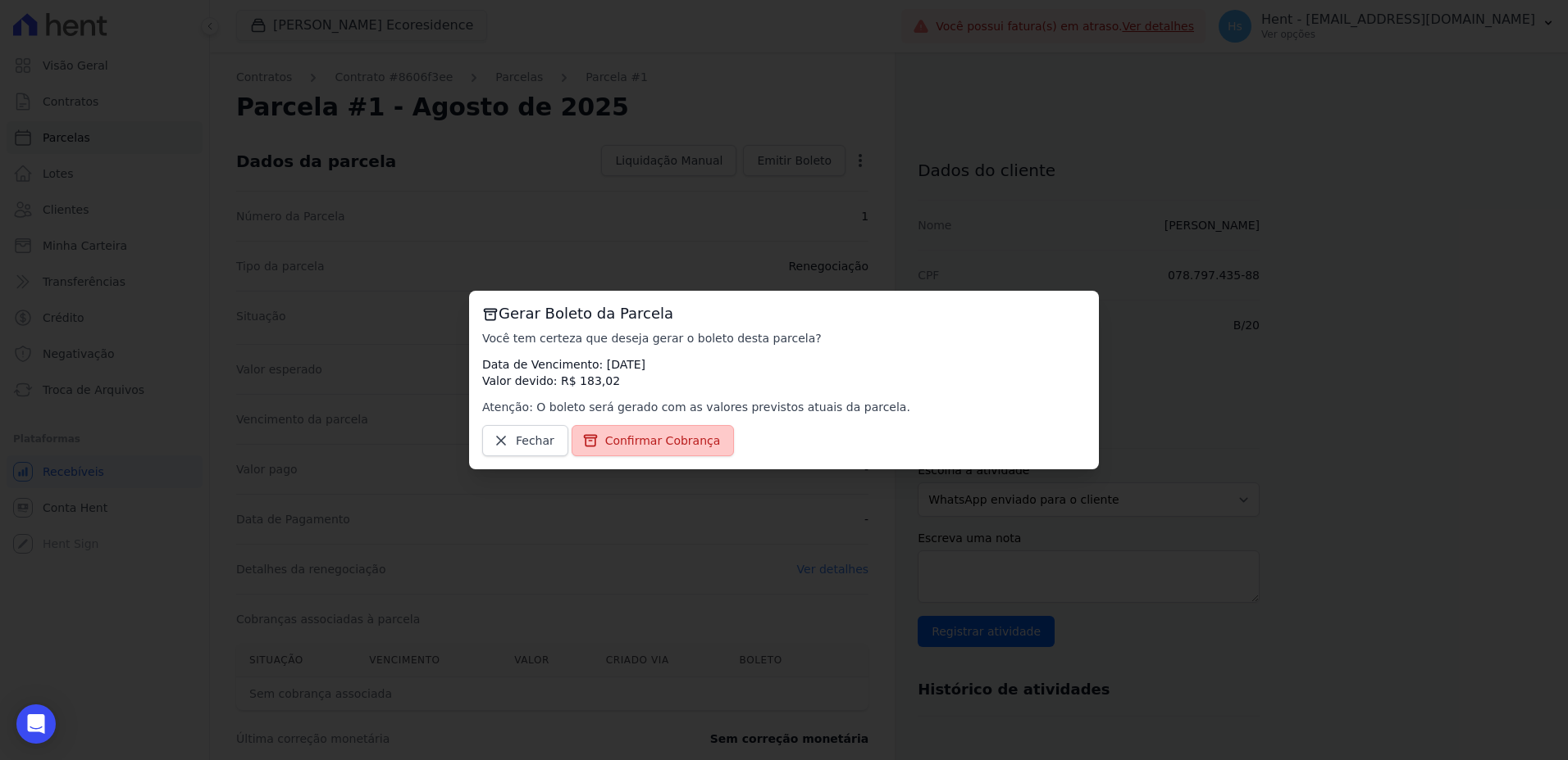
click at [654, 439] on span "Confirmar Cobrança" at bounding box center [663, 441] width 115 height 16
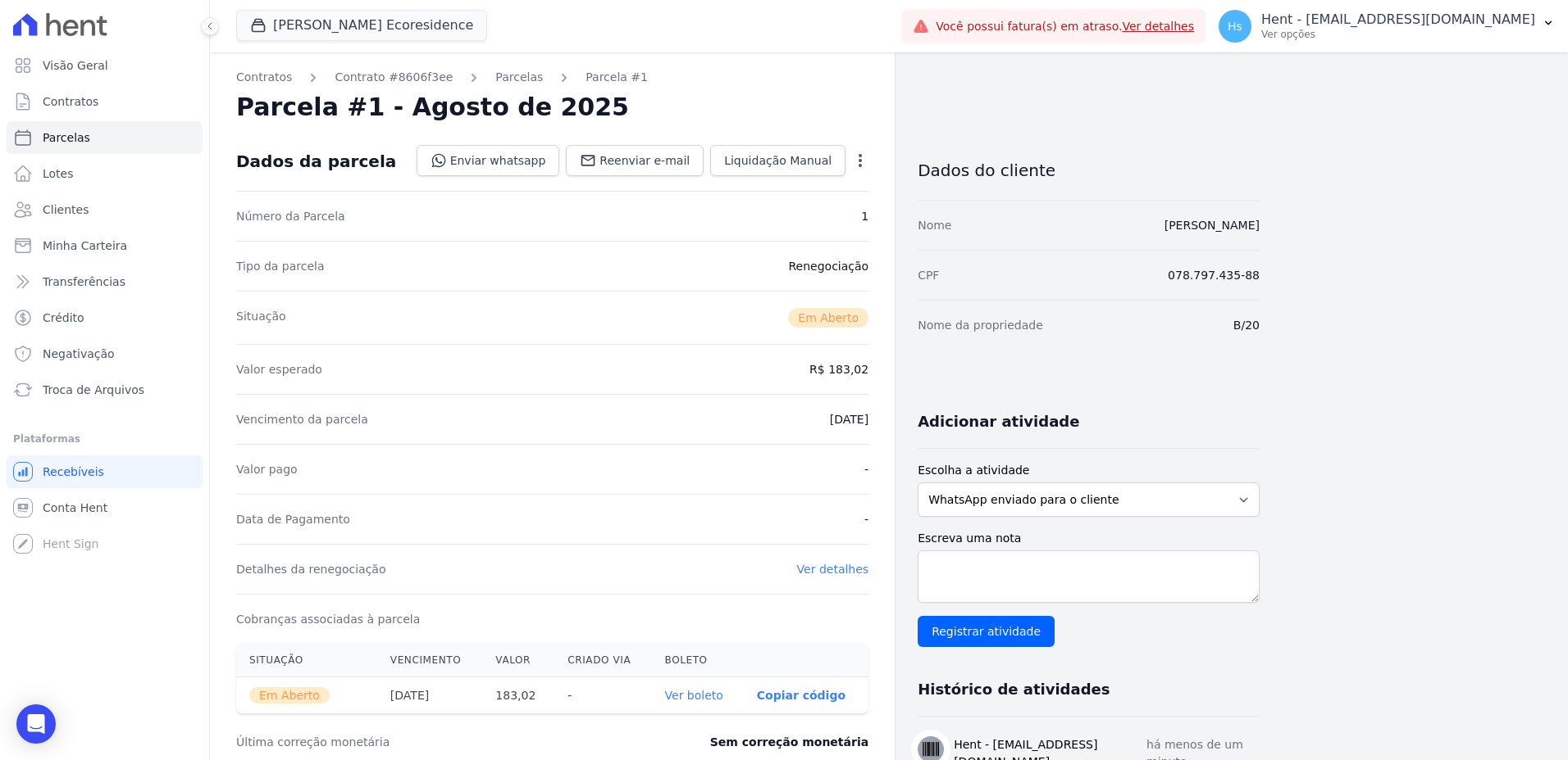
click at [695, 699] on link "Ver boleto" at bounding box center [694, 695] width 59 height 13
click at [1149, 504] on select "WhatsApp enviado para o cliente Adicionar um comentário Ligação feita para o cl…" at bounding box center [1088, 499] width 342 height 35
select select "charge"
click at [918, 482] on select "WhatsApp enviado para o cliente Adicionar um comentário Ligação feita para o cl…" at bounding box center [1088, 499] width 342 height 35
click at [988, 576] on textarea "Escreva uma nota" at bounding box center [1088, 576] width 342 height 52
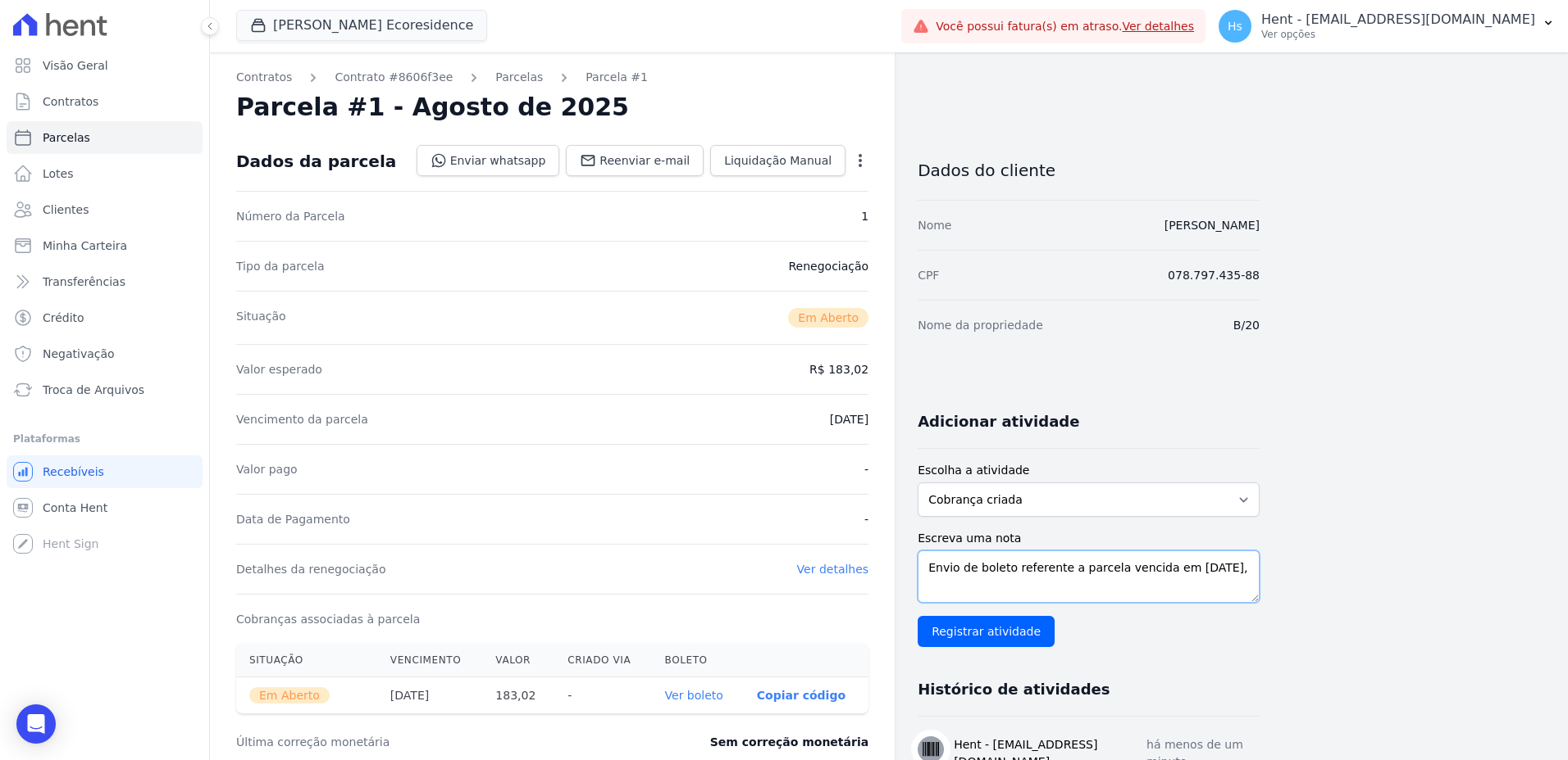
click at [1010, 566] on textarea "Envio de boleto referente a parcela vencida em [DATE]," at bounding box center [1088, 576] width 342 height 52
drag, startPoint x: 1098, startPoint y: 592, endPoint x: 971, endPoint y: 592, distance: 127.0
click at [971, 592] on textarea "Envio de boleto com vencimento em [DATE], referente a parcela vencida em [DATE]," at bounding box center [1088, 576] width 342 height 52
click at [1082, 592] on textarea "Envio de boleto com vencimento em [DATE], referente a parcela vencida em [DATE]," at bounding box center [1088, 576] width 342 height 52
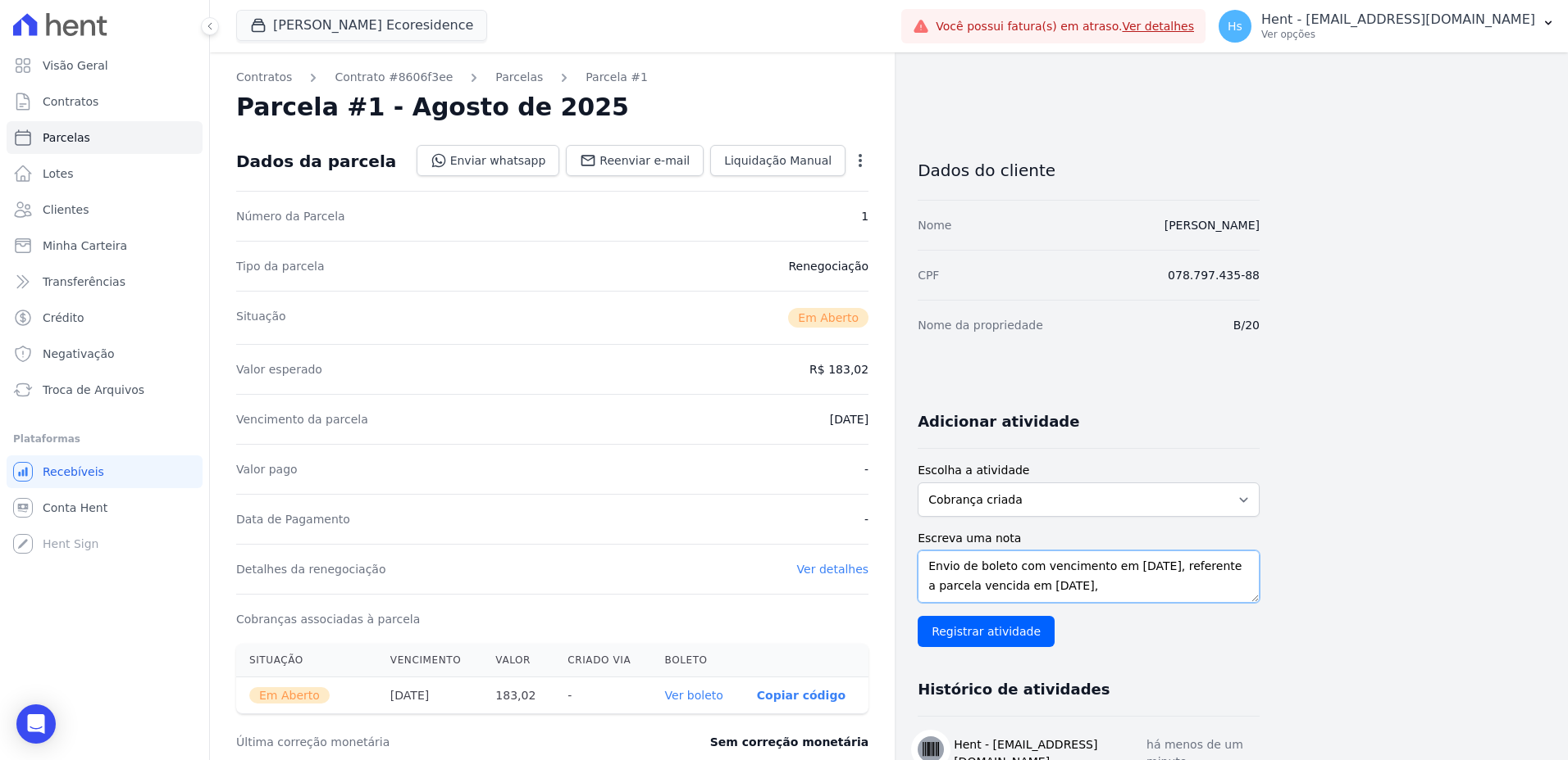
scroll to position [0, 0]
drag, startPoint x: 1020, startPoint y: 588, endPoint x: 923, endPoint y: 562, distance: 100.4
click at [923, 562] on textarea "Envio de boleto com vencimento em [DATE], referente a parcela vencida em [DATE]," at bounding box center [1088, 576] width 342 height 52
type textarea "Envio de boleto com vencimento em [DATE], referente a parcela vencida em [DATE],"
drag, startPoint x: 1194, startPoint y: 654, endPoint x: 1180, endPoint y: 661, distance: 15.7
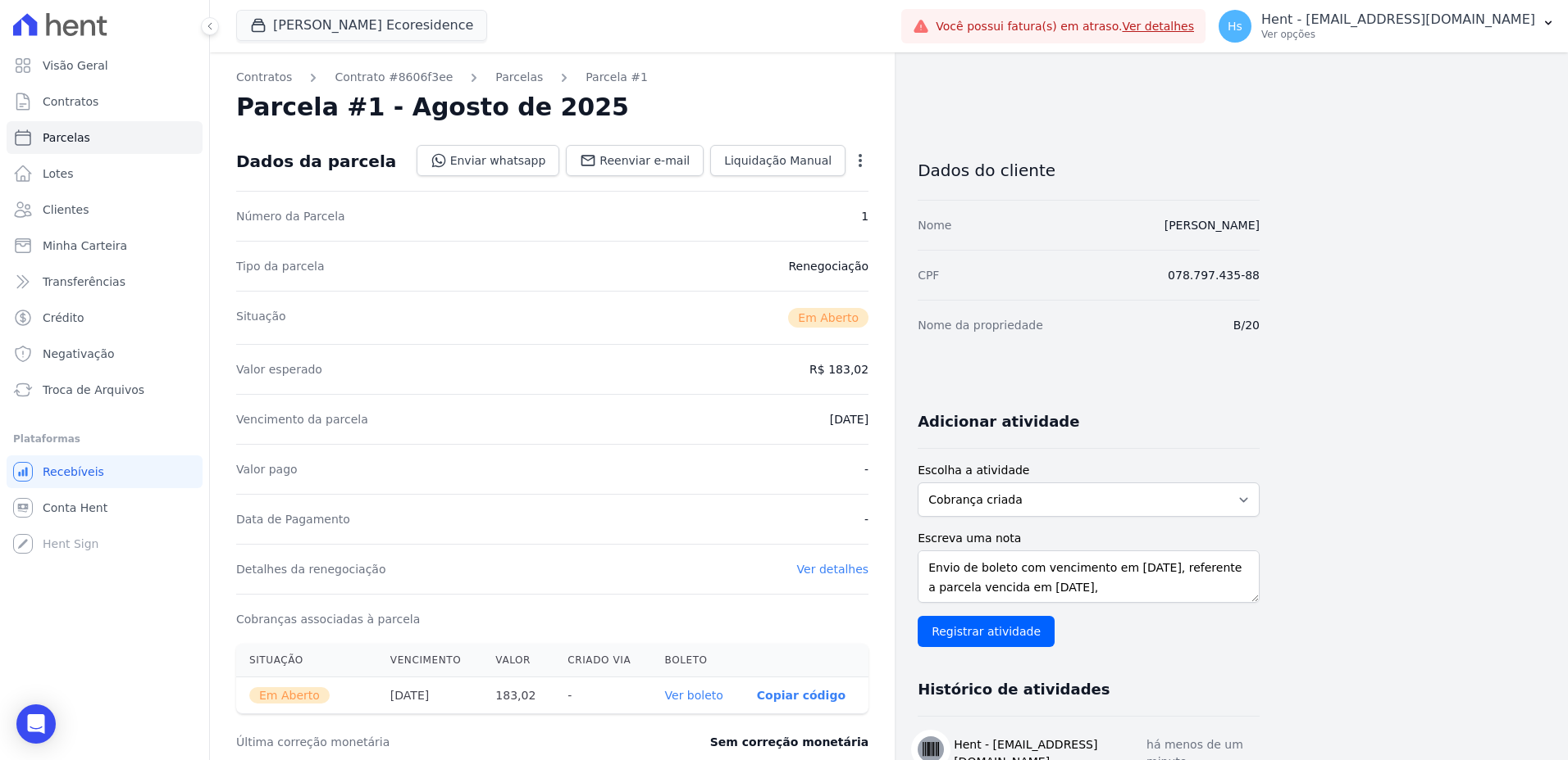
click at [1194, 654] on div "Adicionar atividade Escolha a atividade WhatsApp enviado para o cliente Adicion…" at bounding box center [1088, 605] width 342 height 419
click at [960, 636] on input "Registrar atividade" at bounding box center [986, 631] width 137 height 31
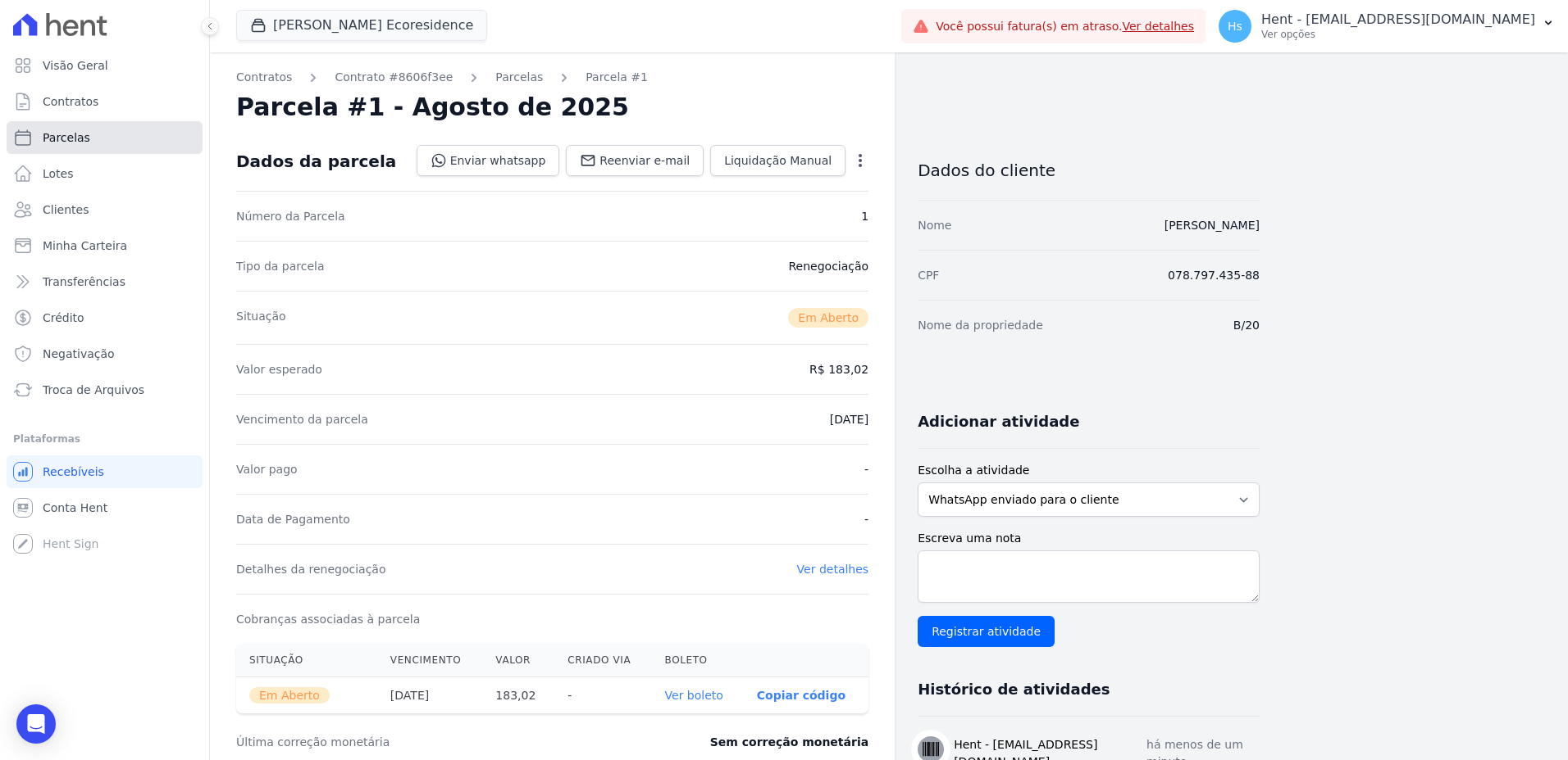
click at [97, 136] on link "Parcelas" at bounding box center [104, 137] width 196 height 33
select select
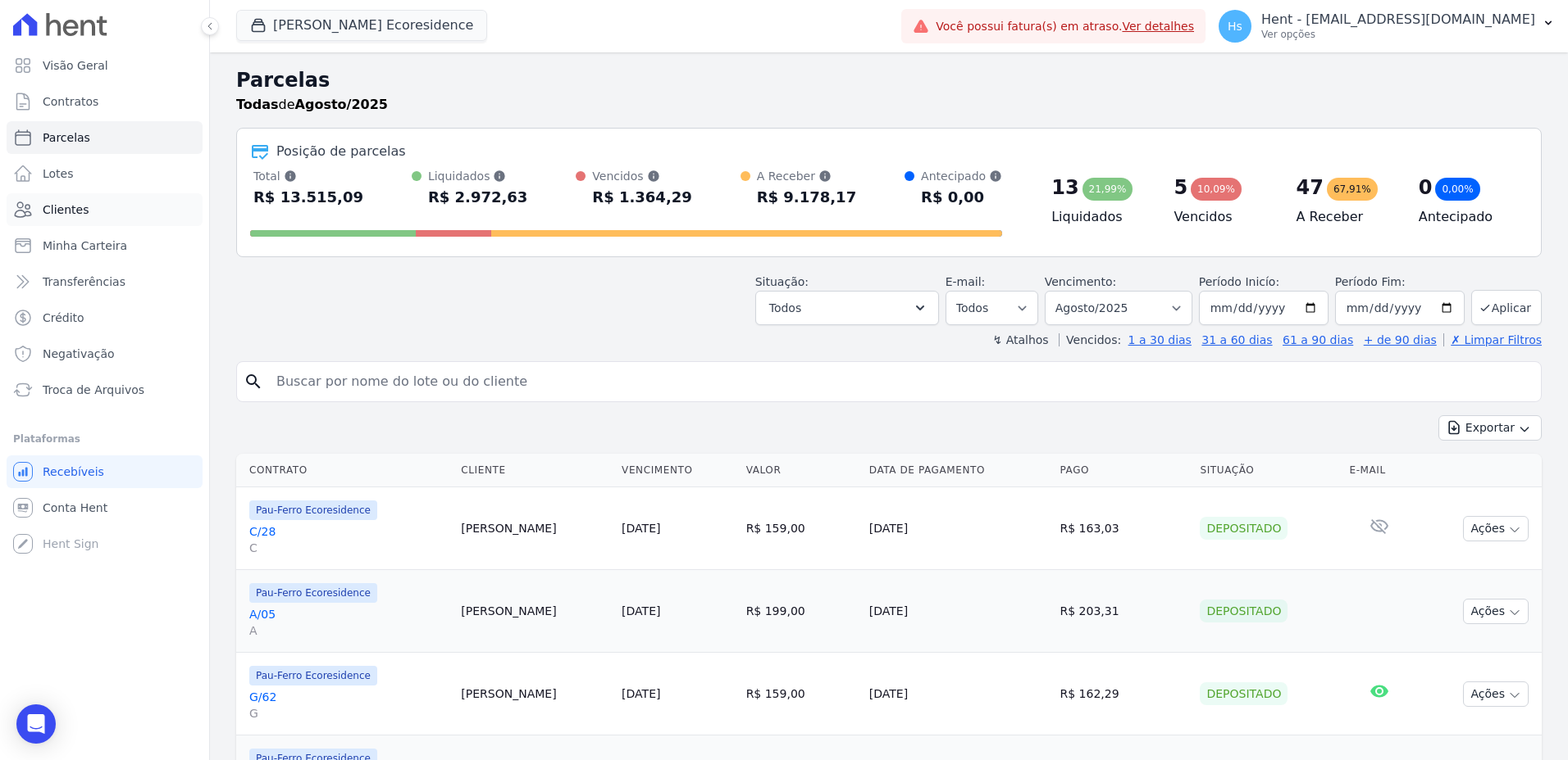
click at [83, 209] on span "Clientes" at bounding box center [66, 209] width 46 height 16
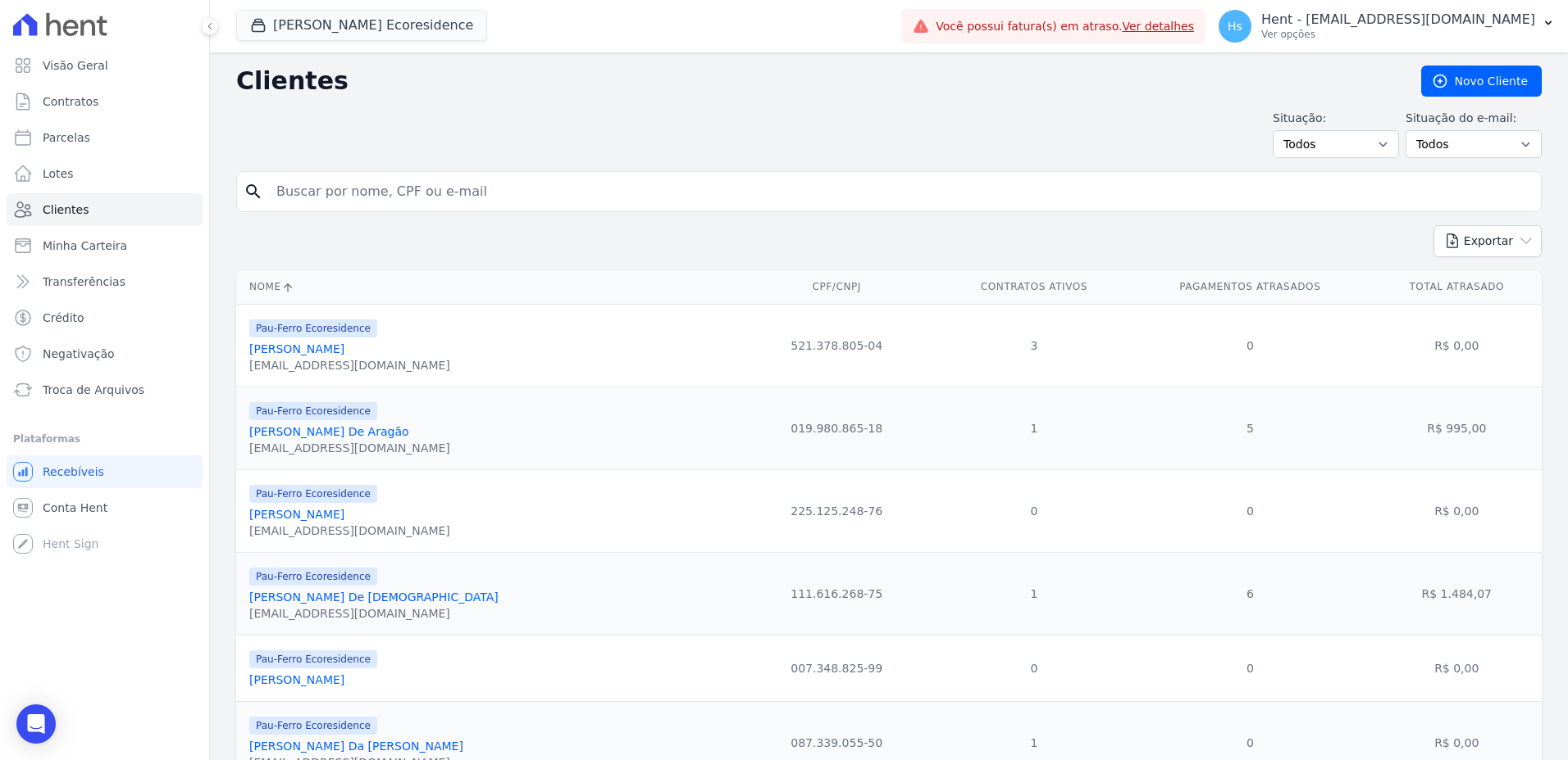
click at [329, 193] on input "search" at bounding box center [900, 192] width 1268 height 33
type input "[PERSON_NAME]"
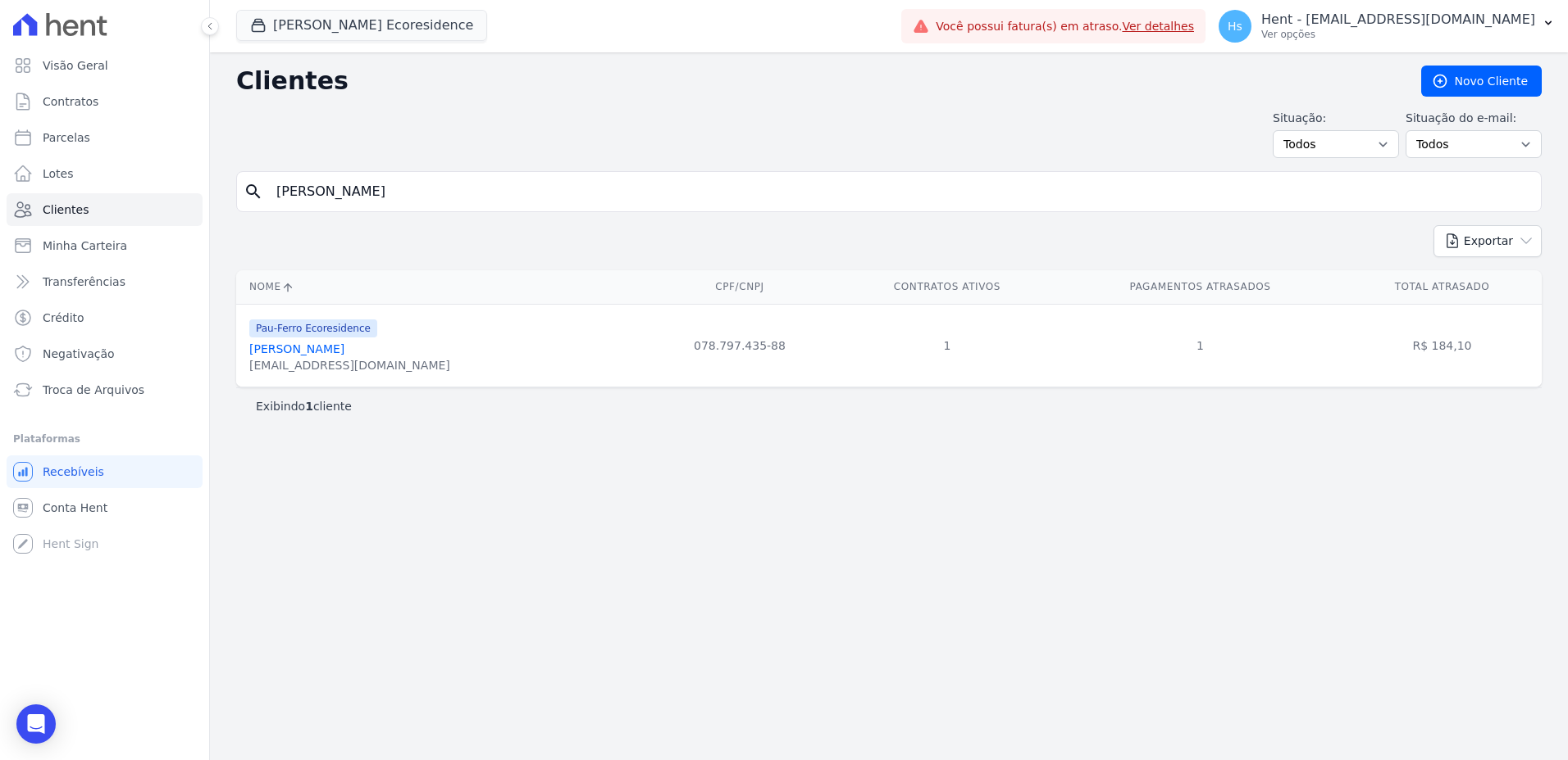
click at [329, 350] on link "[PERSON_NAME]" at bounding box center [296, 349] width 95 height 13
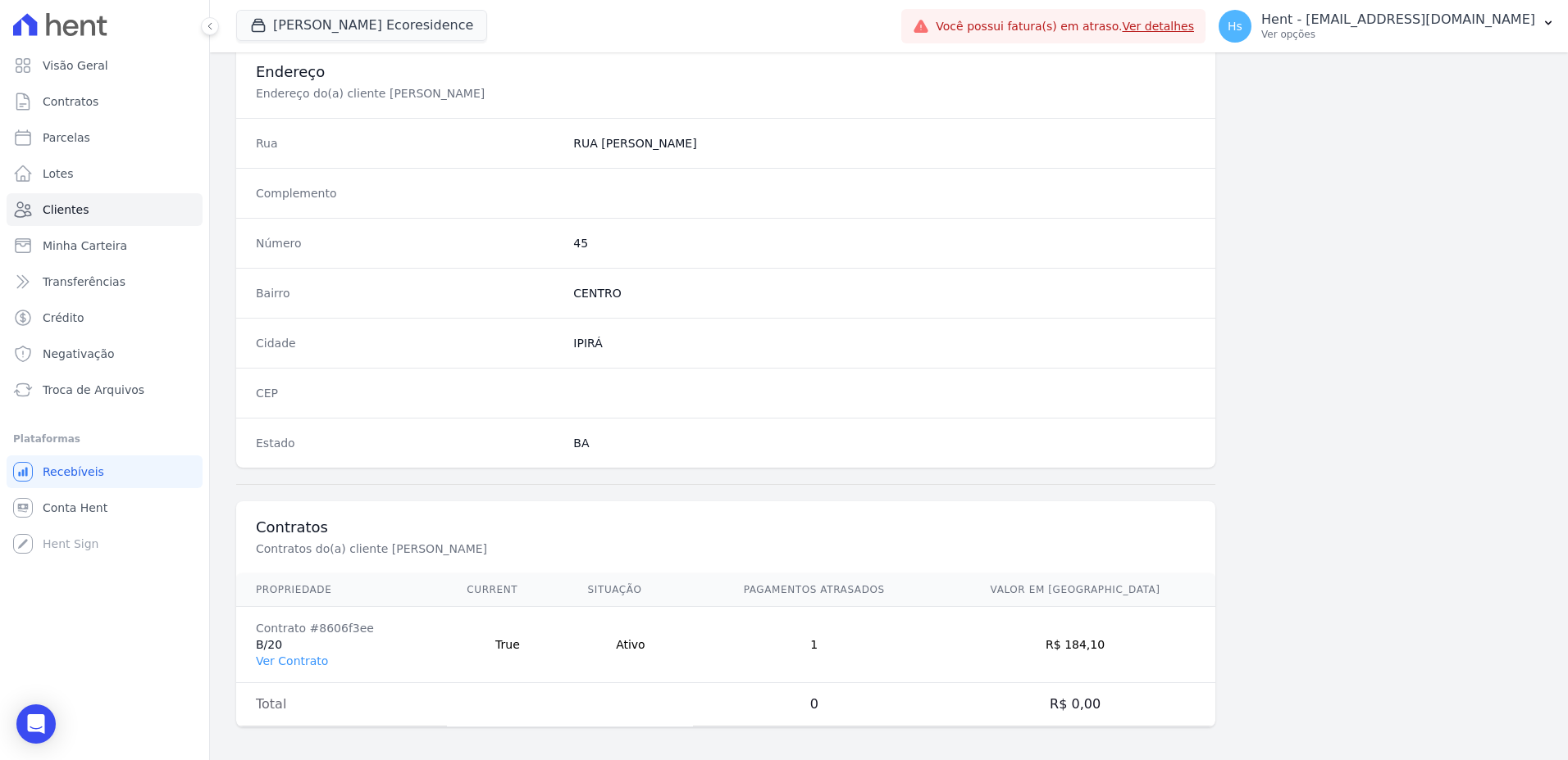
scroll to position [772, 0]
click at [292, 656] on link "Ver Contrato" at bounding box center [291, 654] width 72 height 13
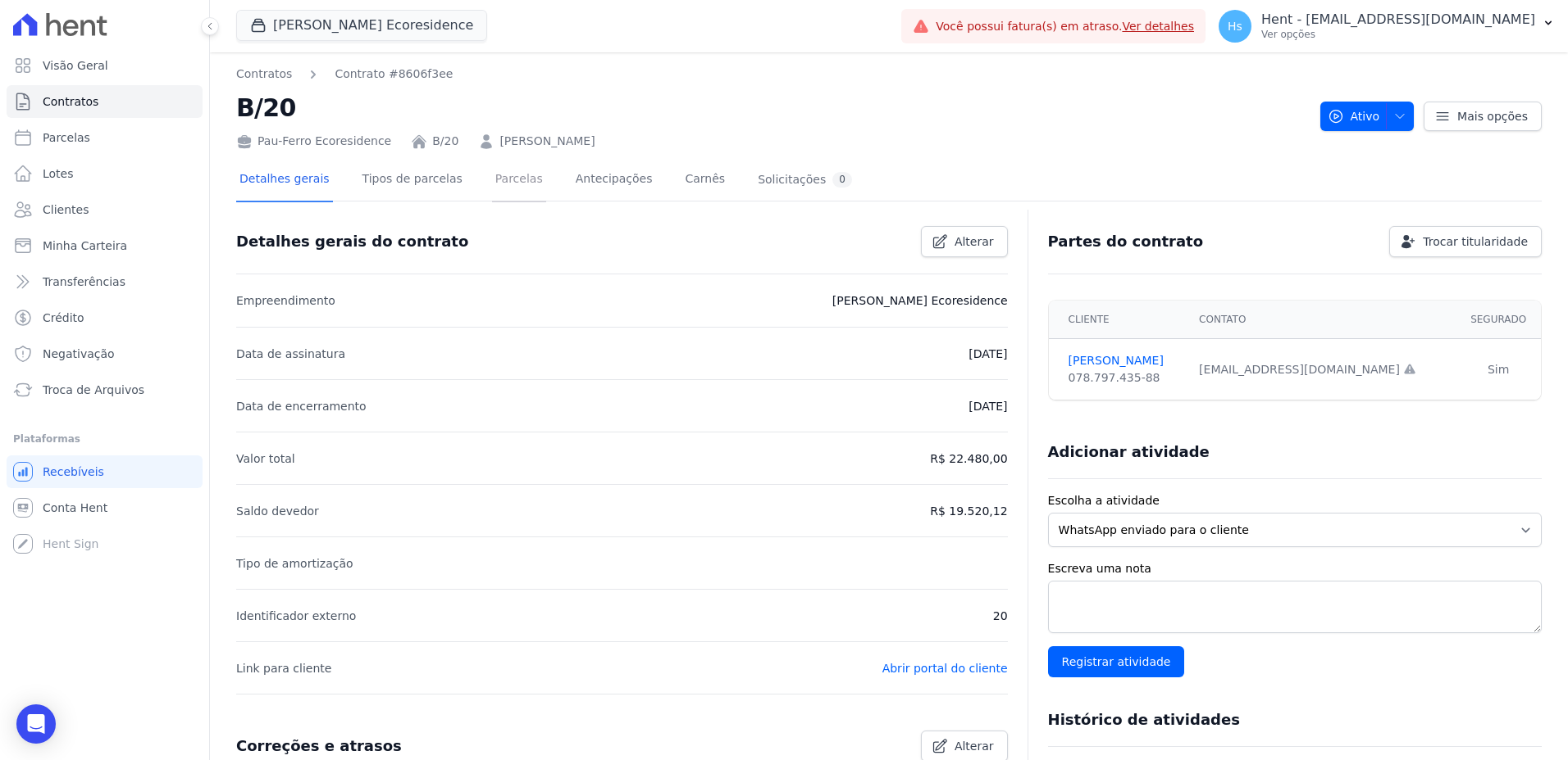
click at [492, 183] on link "Parcelas" at bounding box center [518, 180] width 54 height 43
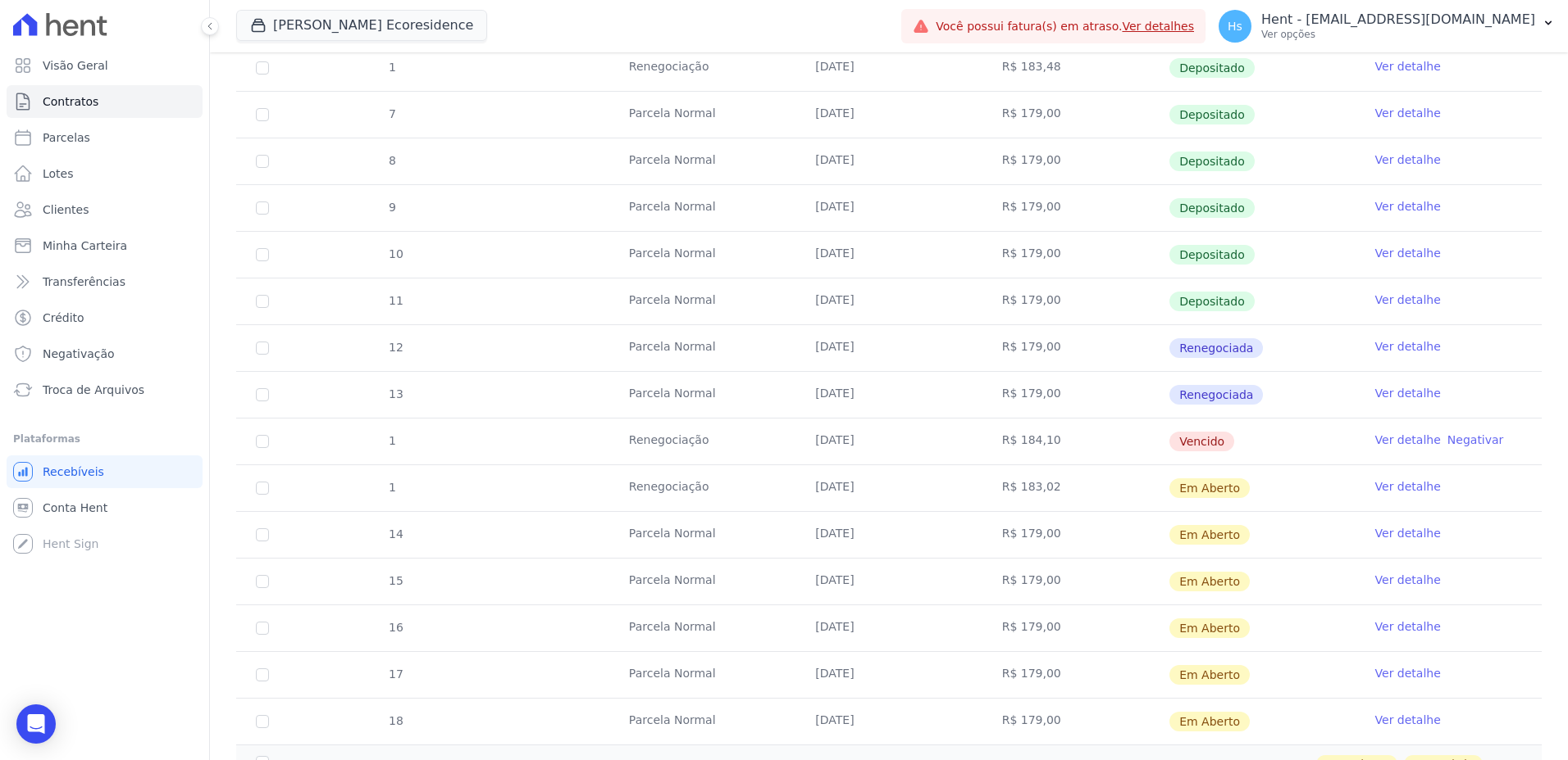
scroll to position [410, 0]
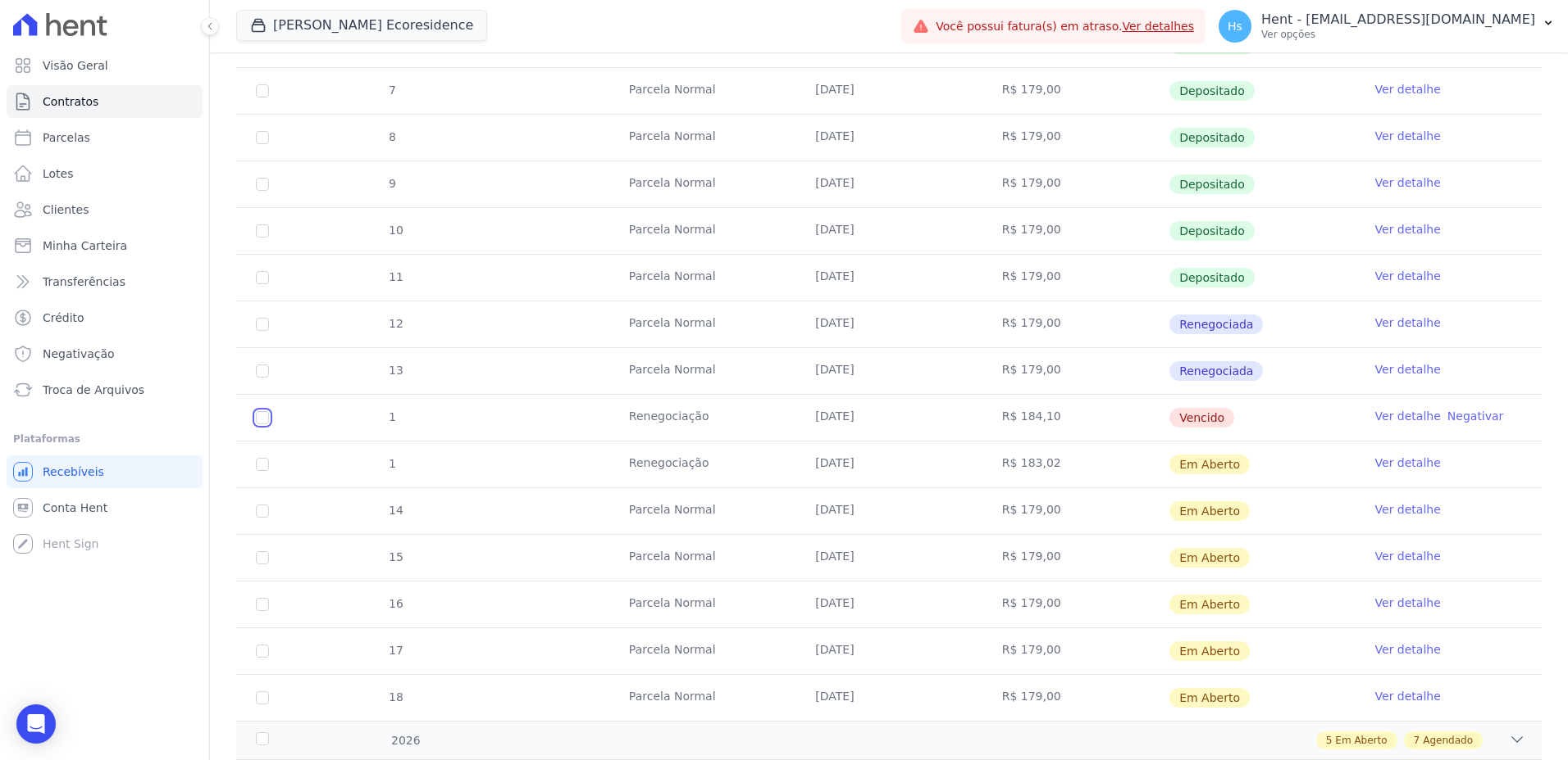
click at [264, 418] on input "checkbox" at bounding box center [262, 418] width 13 height 13
checkbox input "true"
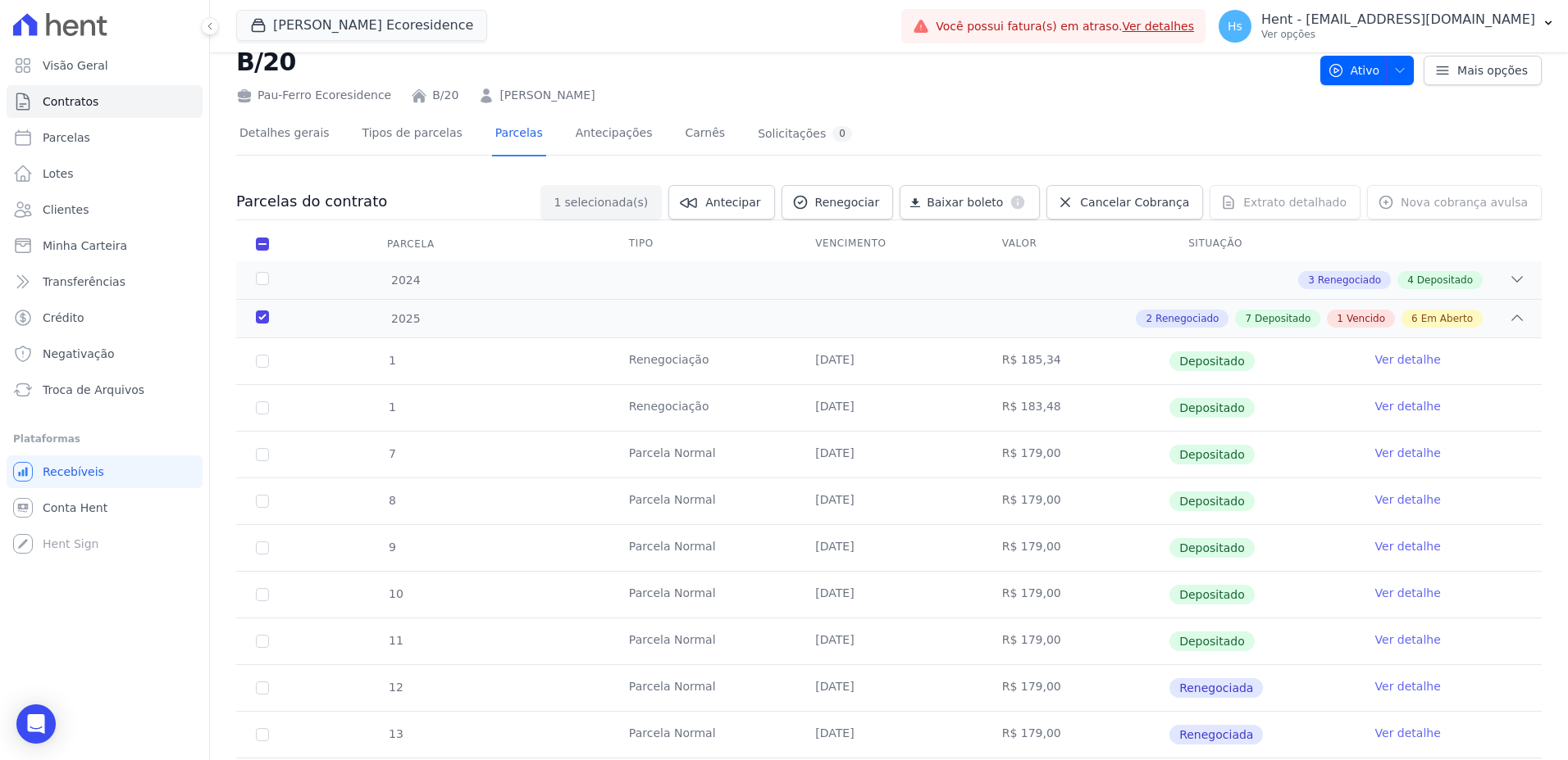
scroll to position [0, 0]
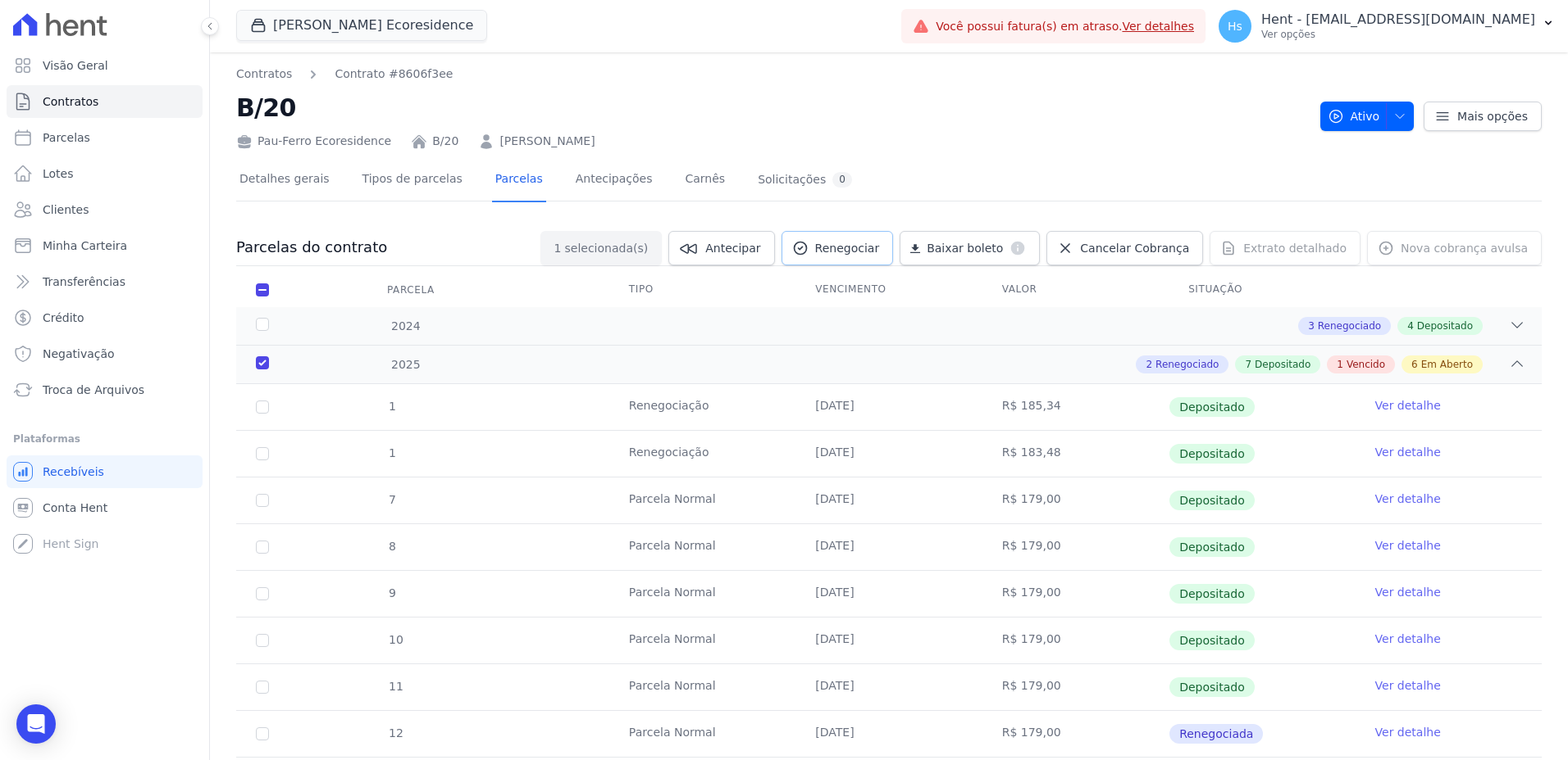
click at [876, 249] on span "Renegociar" at bounding box center [847, 248] width 65 height 16
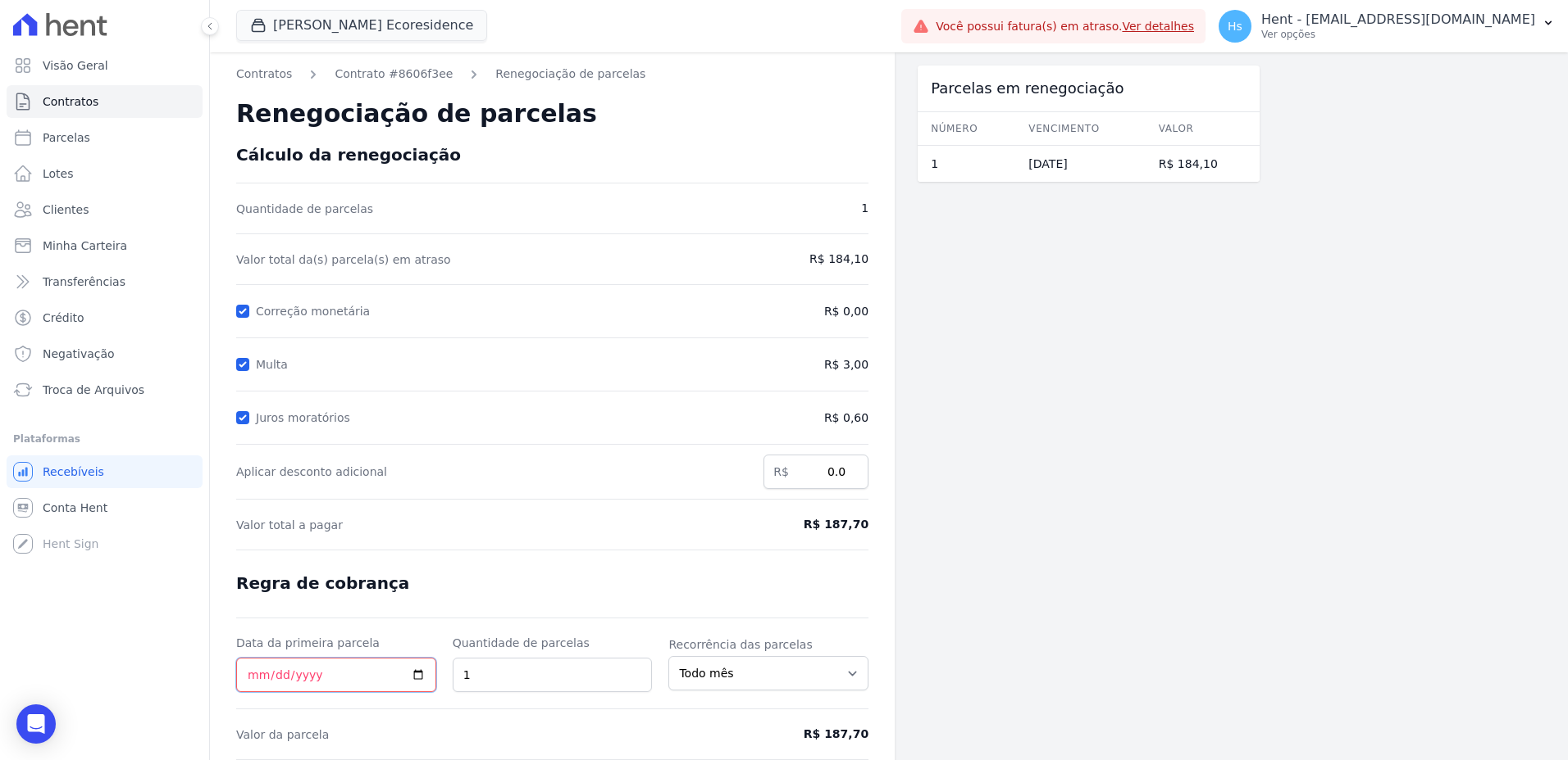
click at [430, 670] on input "Data da primeira parcela" at bounding box center [335, 675] width 200 height 35
click at [422, 677] on input "Data da primeira parcela" at bounding box center [335, 675] width 200 height 35
type input "[DATE]"
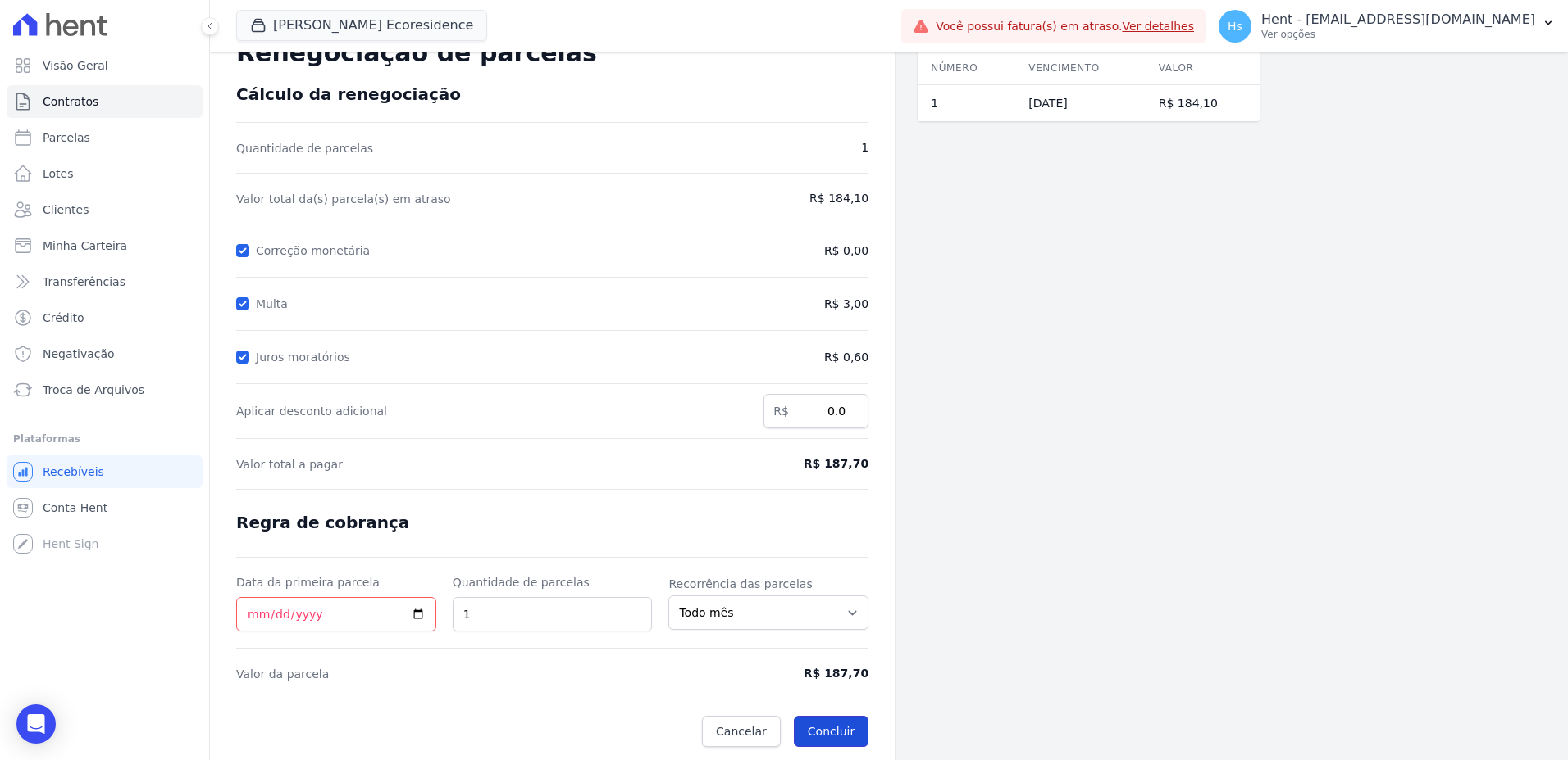
click at [830, 737] on button "Concluir" at bounding box center [831, 732] width 75 height 31
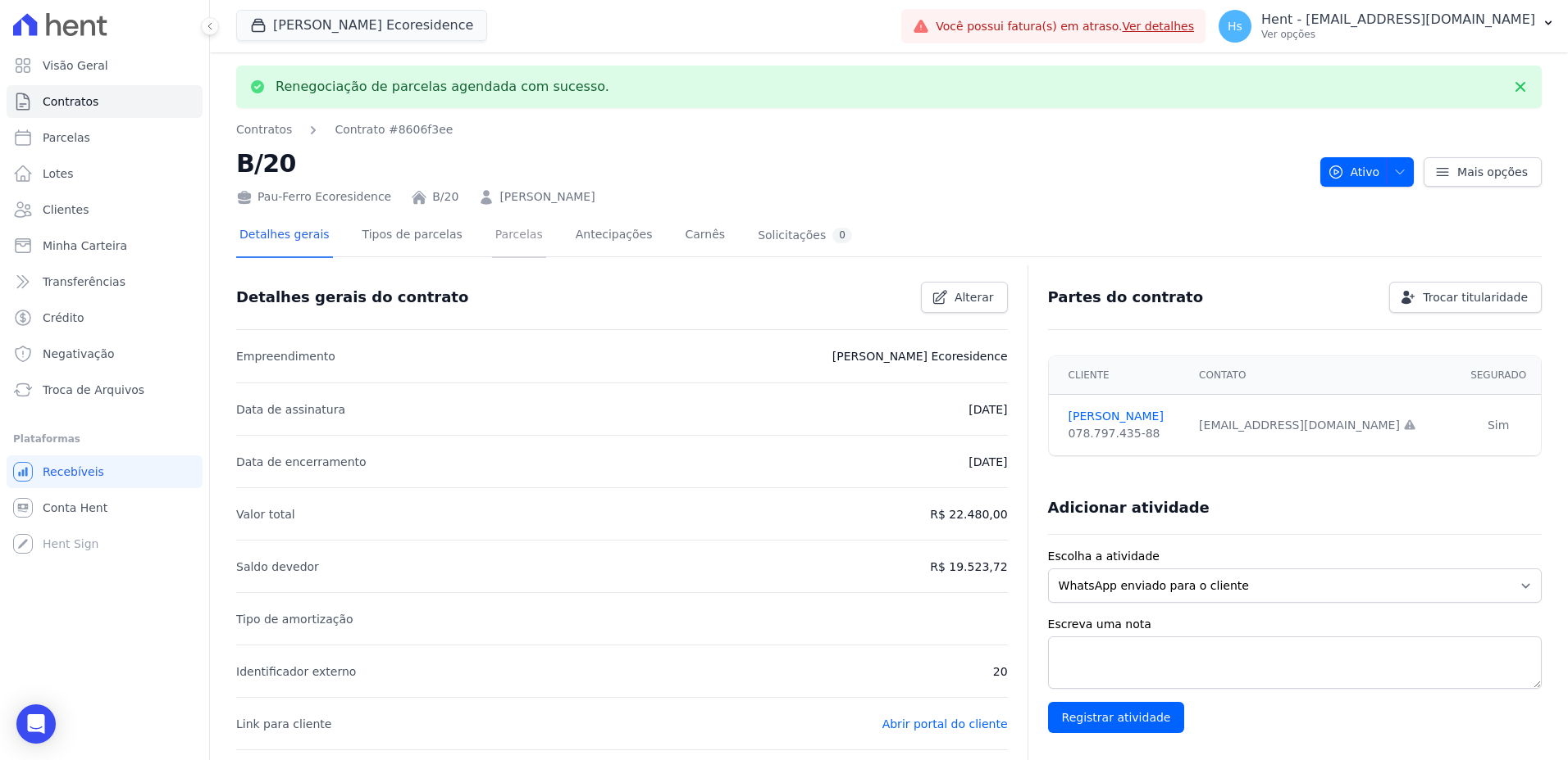
click at [507, 234] on link "Parcelas" at bounding box center [518, 236] width 54 height 43
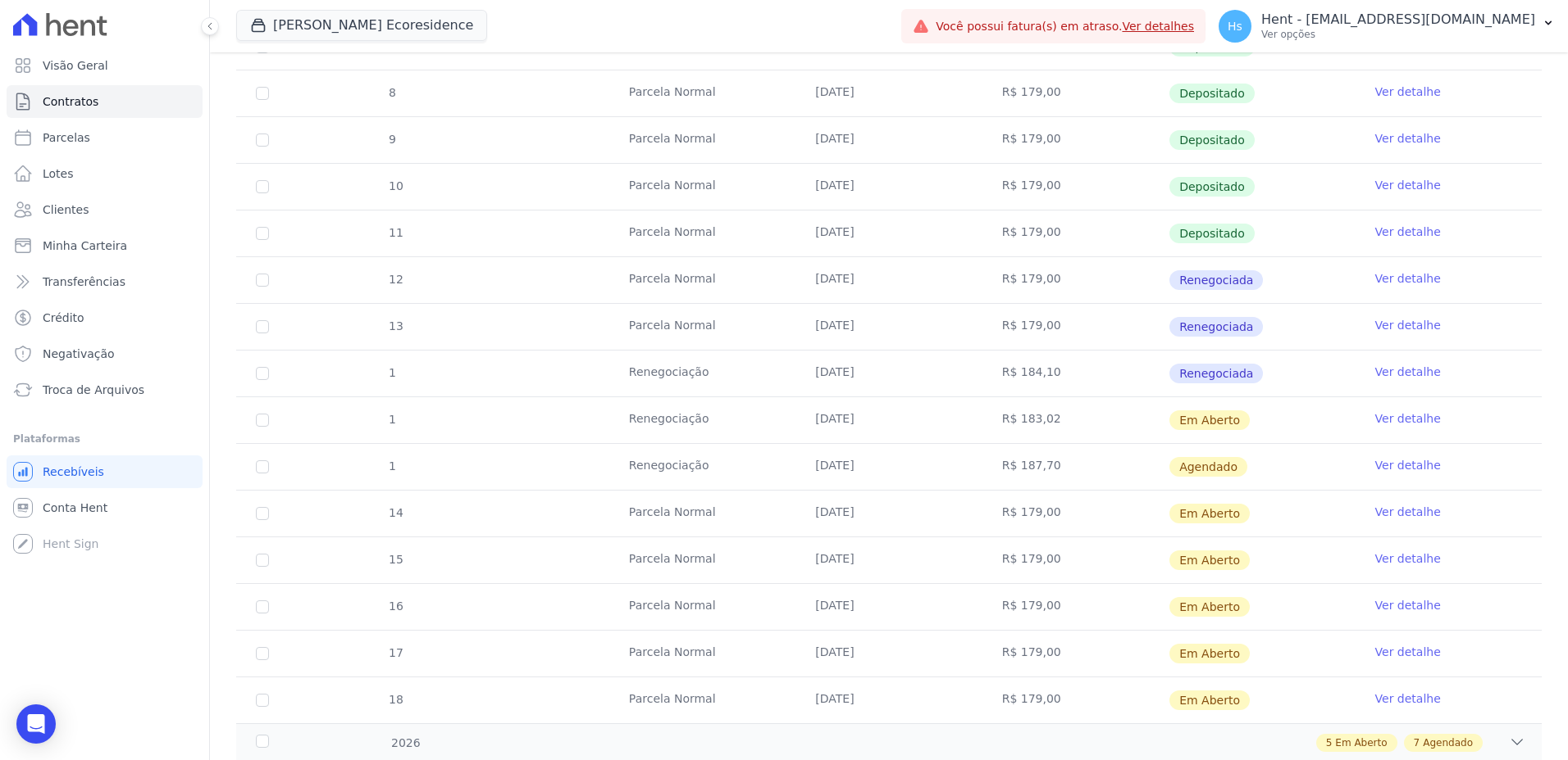
scroll to position [491, 0]
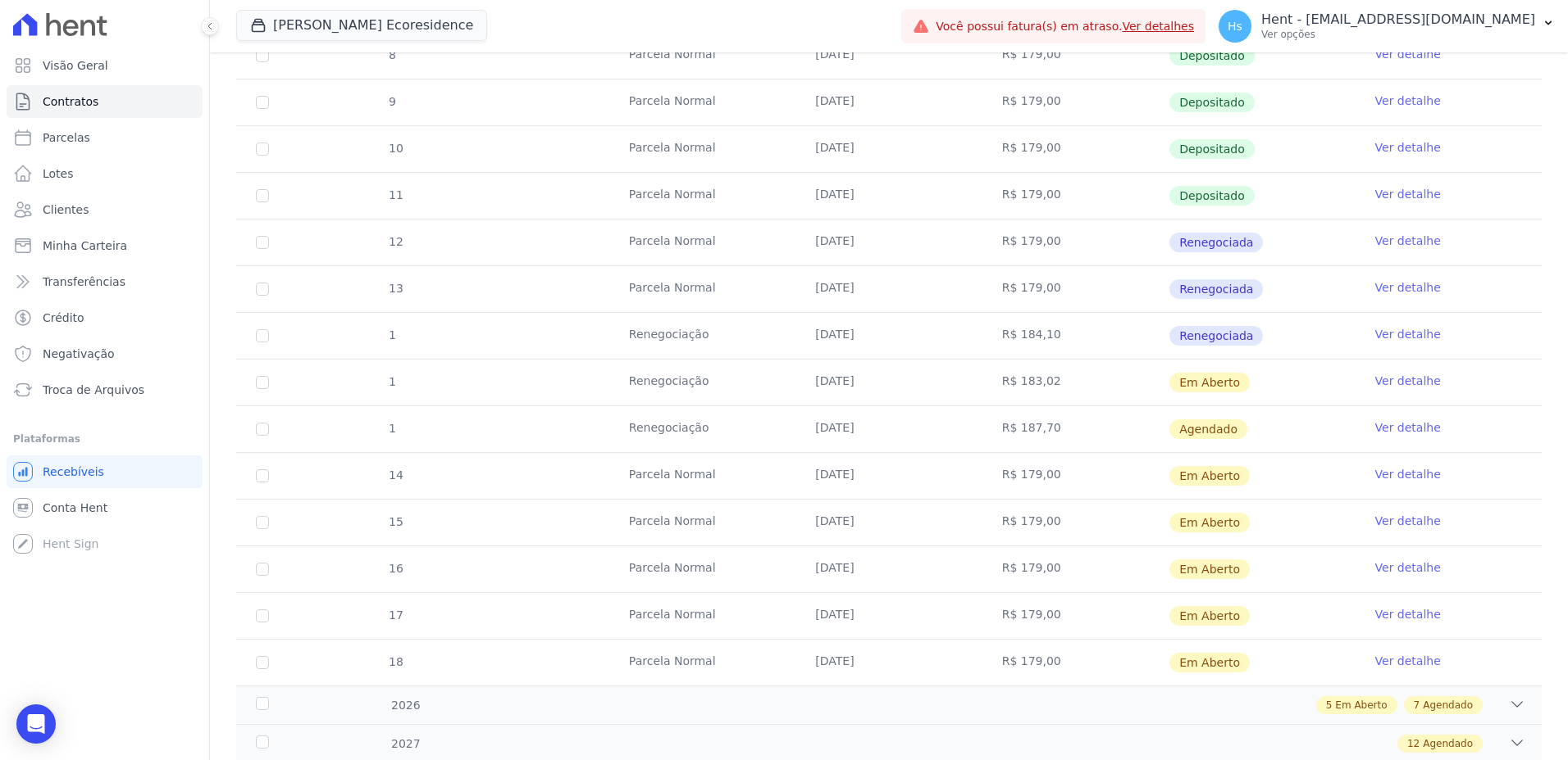
click at [1377, 428] on link "Ver detalhe" at bounding box center [1408, 427] width 66 height 16
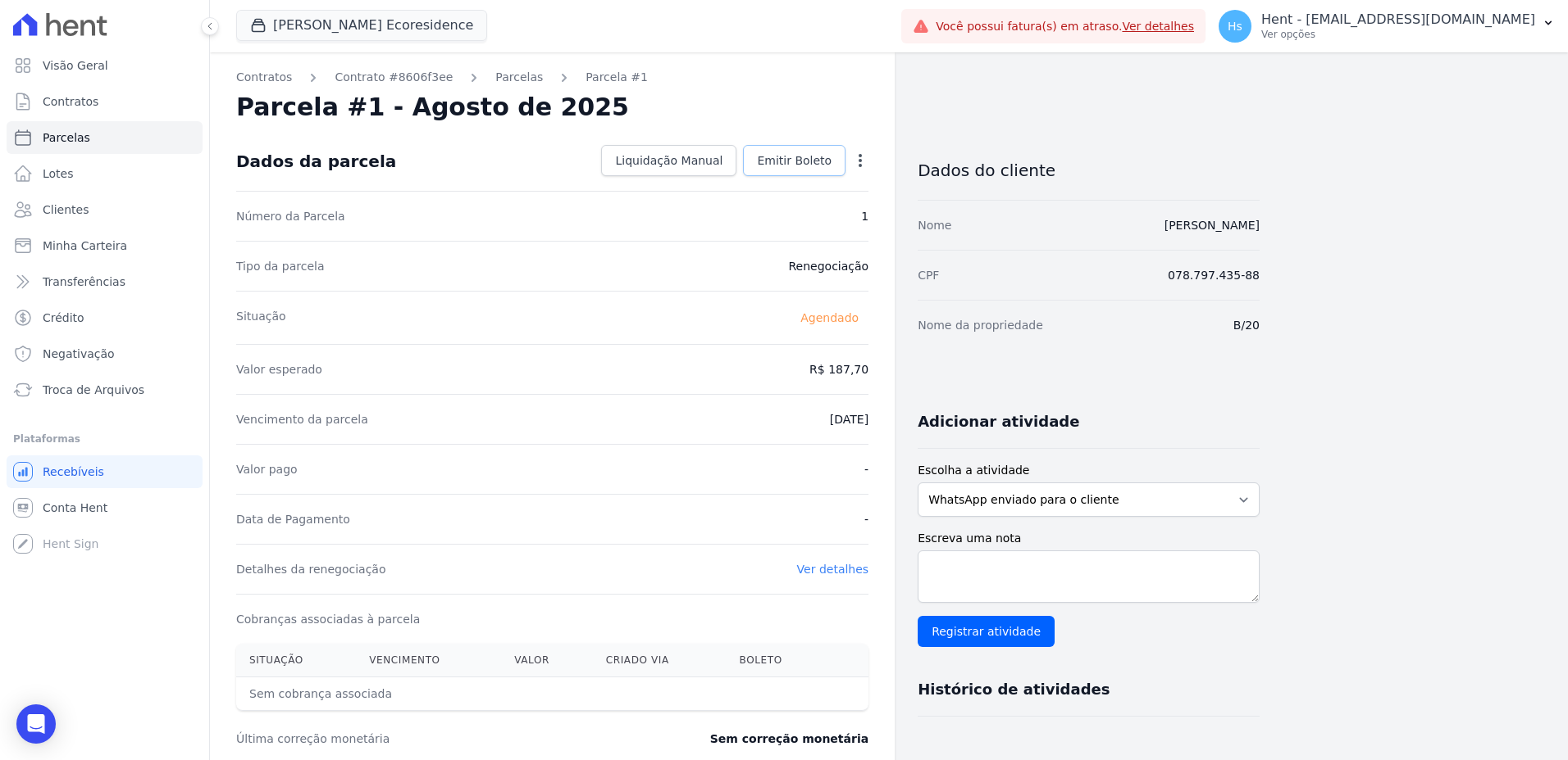
click at [799, 169] on link "Emitir Boleto" at bounding box center [794, 161] width 103 height 31
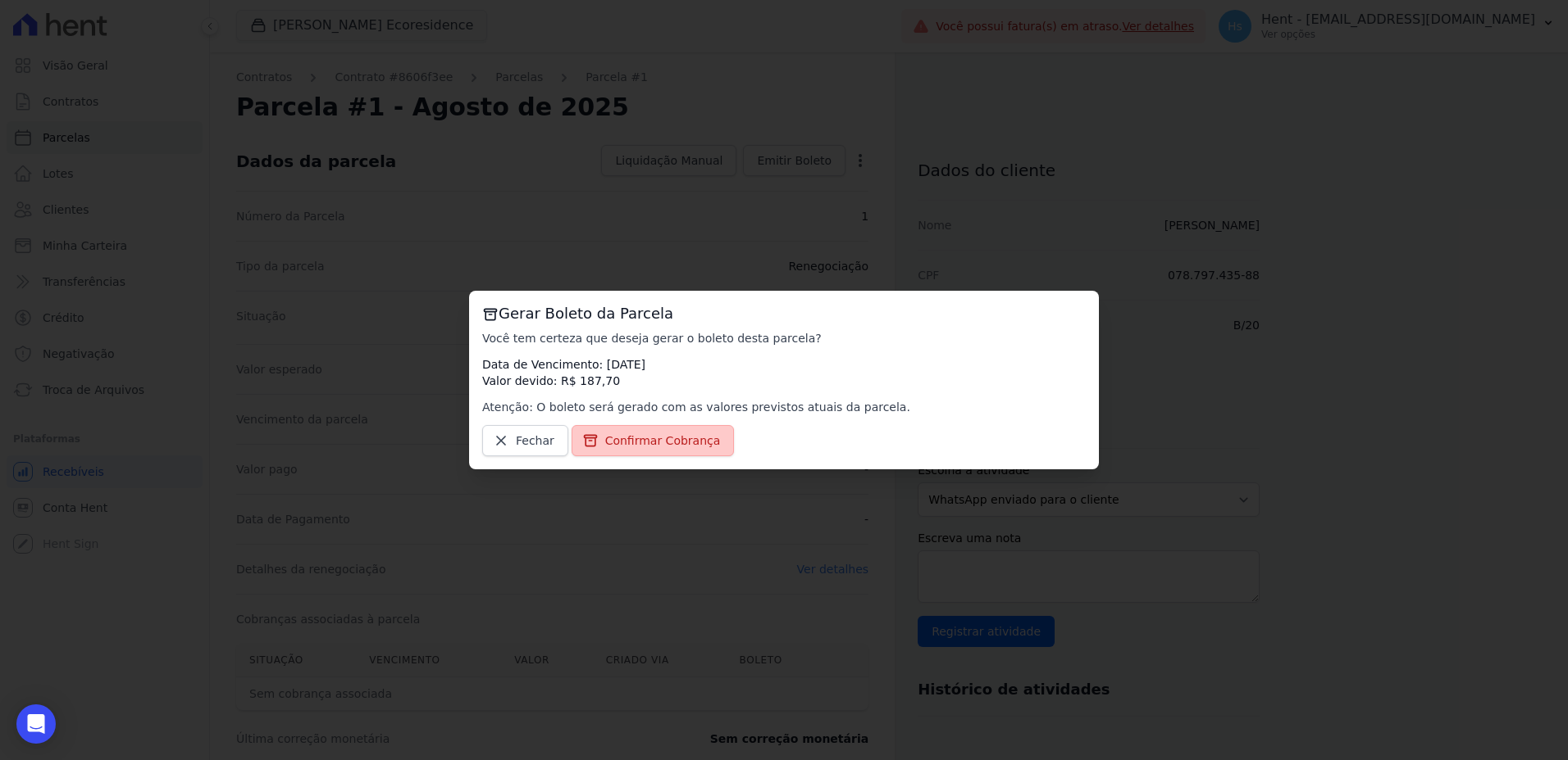
click at [658, 440] on span "Confirmar Cobrança" at bounding box center [663, 441] width 115 height 16
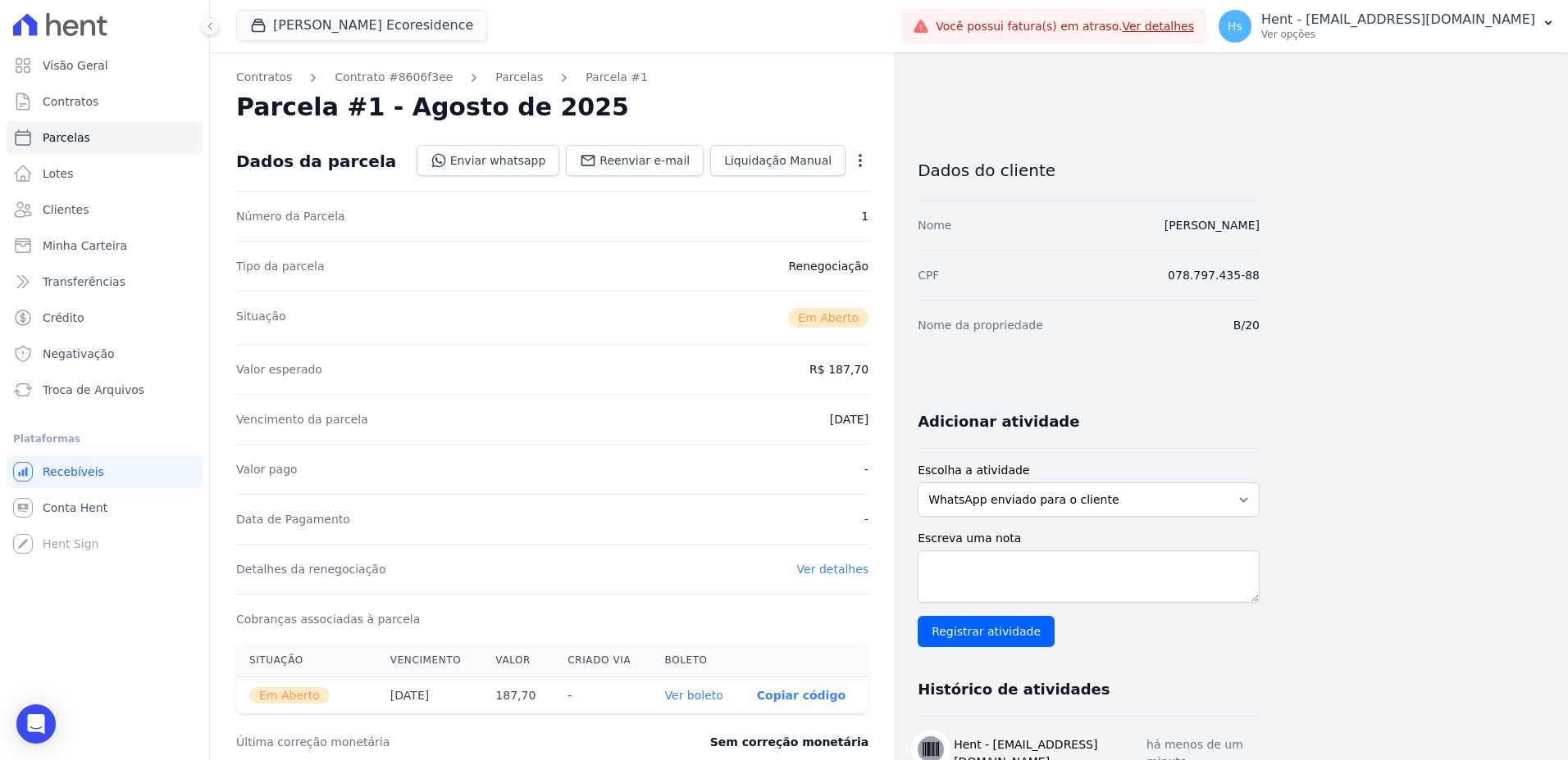
click at [706, 701] on link "Ver boleto" at bounding box center [694, 695] width 59 height 13
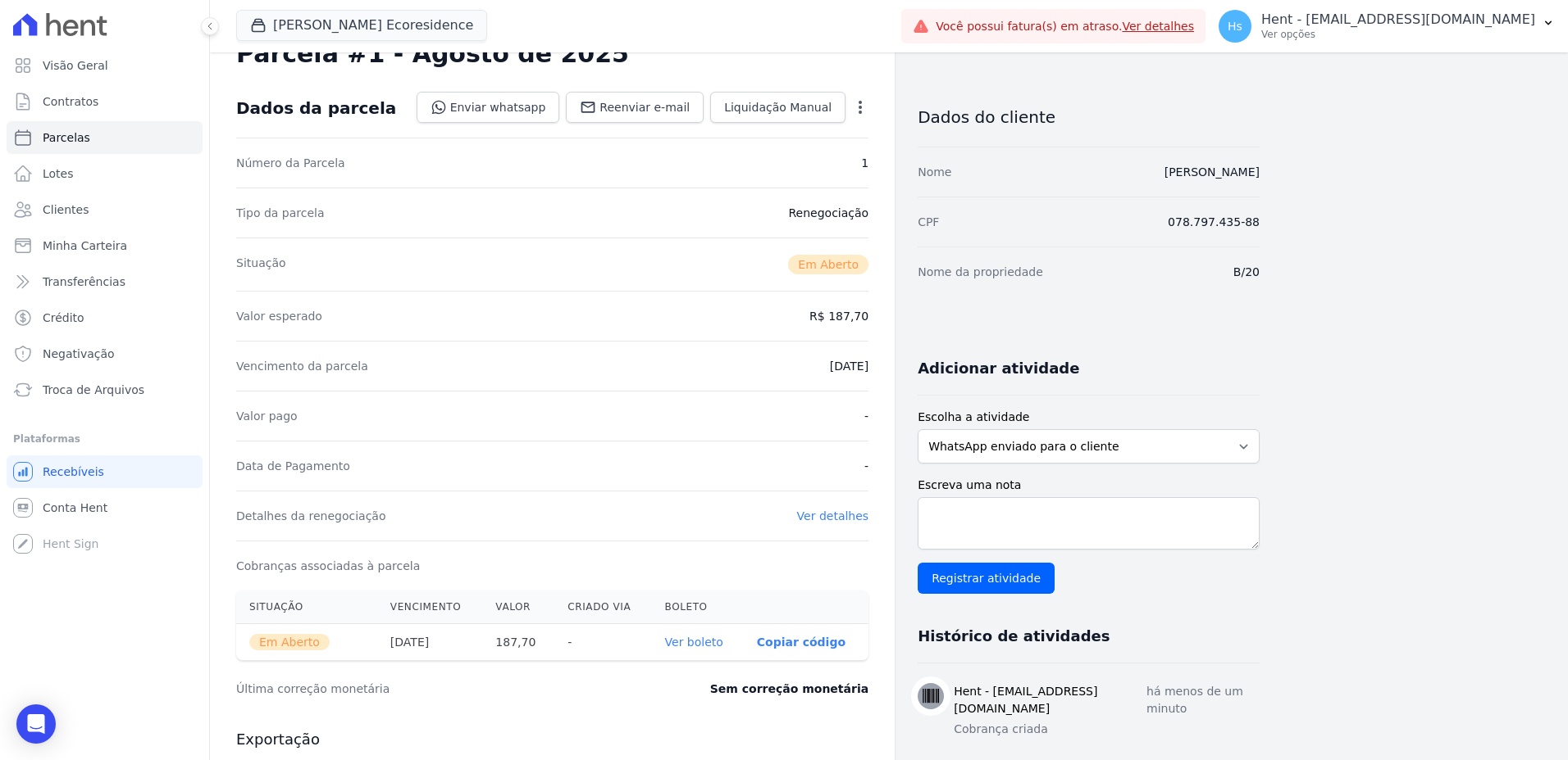
scroll to position [82, 0]
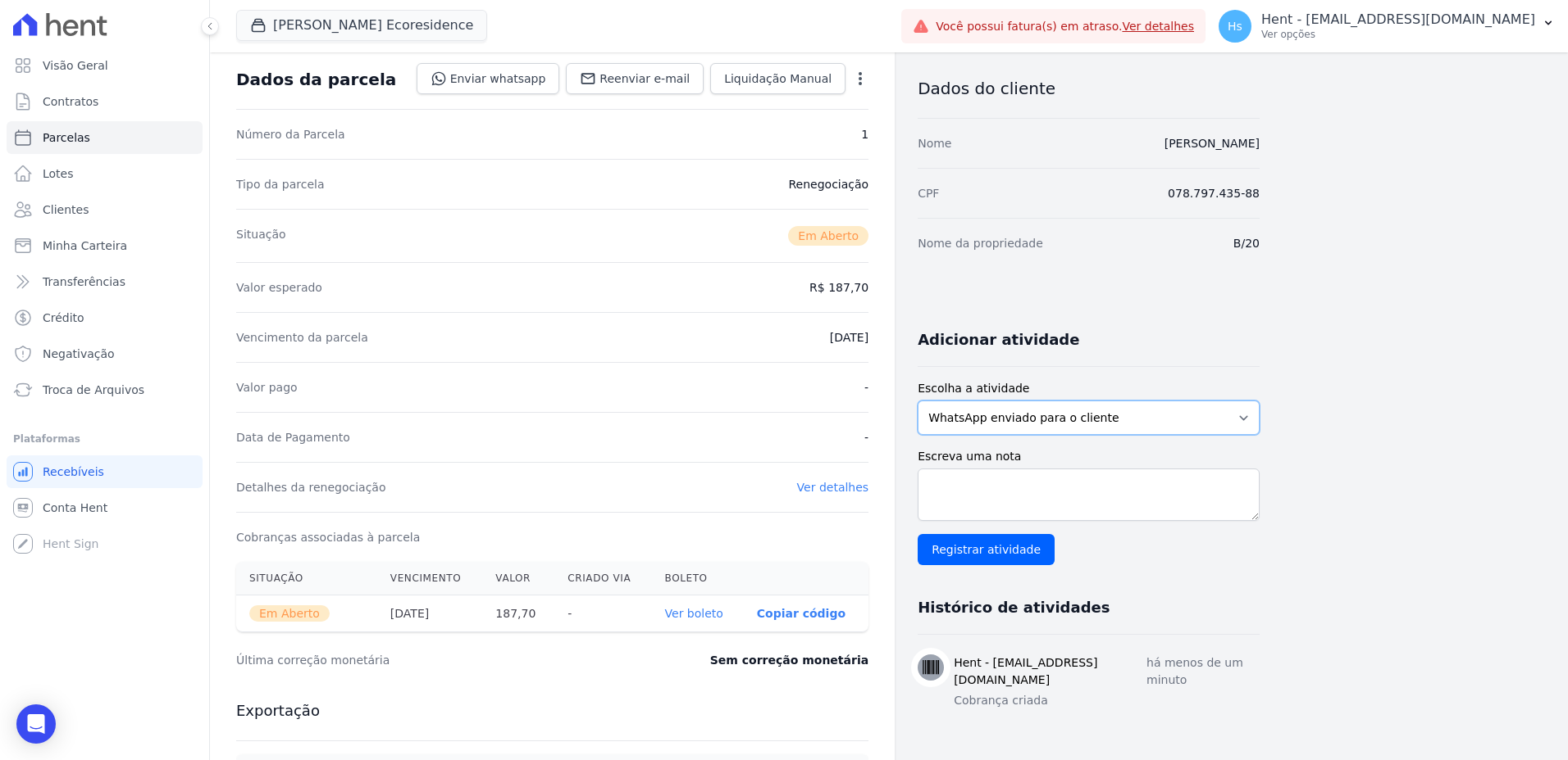
click at [1019, 423] on select "WhatsApp enviado para o cliente Adicionar um comentário Ligação feita para o cl…" at bounding box center [1088, 418] width 342 height 35
select select "charge"
click at [918, 401] on select "WhatsApp enviado para o cliente Adicionar um comentário Ligação feita para o cl…" at bounding box center [1088, 418] width 342 height 35
click at [965, 506] on textarea "Escreva uma nota" at bounding box center [1088, 495] width 342 height 52
paste textarea "Envio de boleto com vencimento em [DATE], referente a parcela vencida em [DATE],"
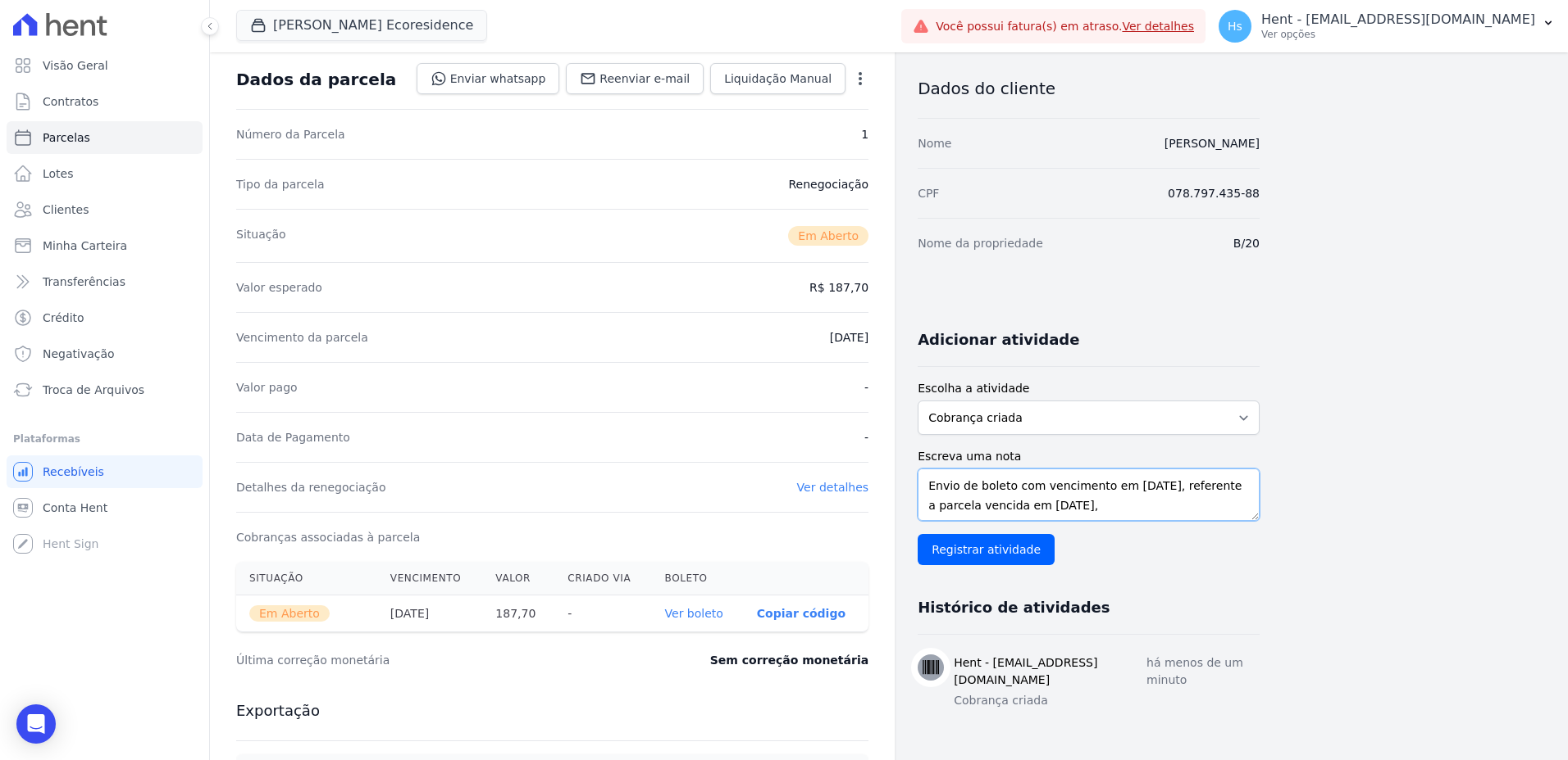
click at [1054, 504] on textarea "Envio de boleto com vencimento em [DATE], referente a parcela vencida em [DATE]," at bounding box center [1088, 495] width 342 height 52
click at [1056, 504] on textarea "Envio de boleto com vencimento em [DATE], referente a parcela vencida em [DATE]," at bounding box center [1088, 495] width 342 height 52
type textarea "Envio de boleto com vencimento em [DATE], referente a parcela vencida em [DATE],"
click at [1003, 546] on input "Registrar atividade" at bounding box center [986, 549] width 137 height 31
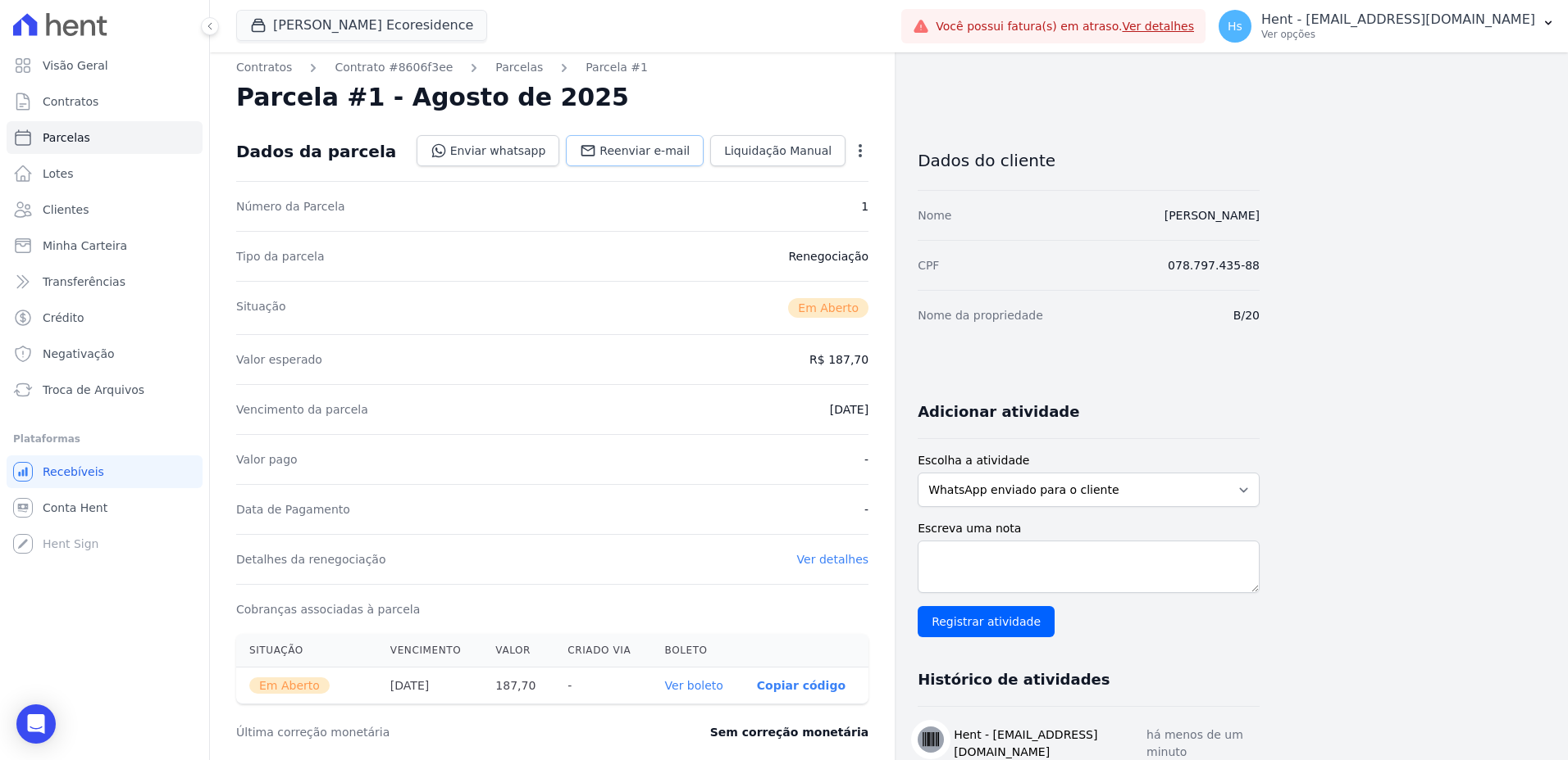
scroll to position [0, 0]
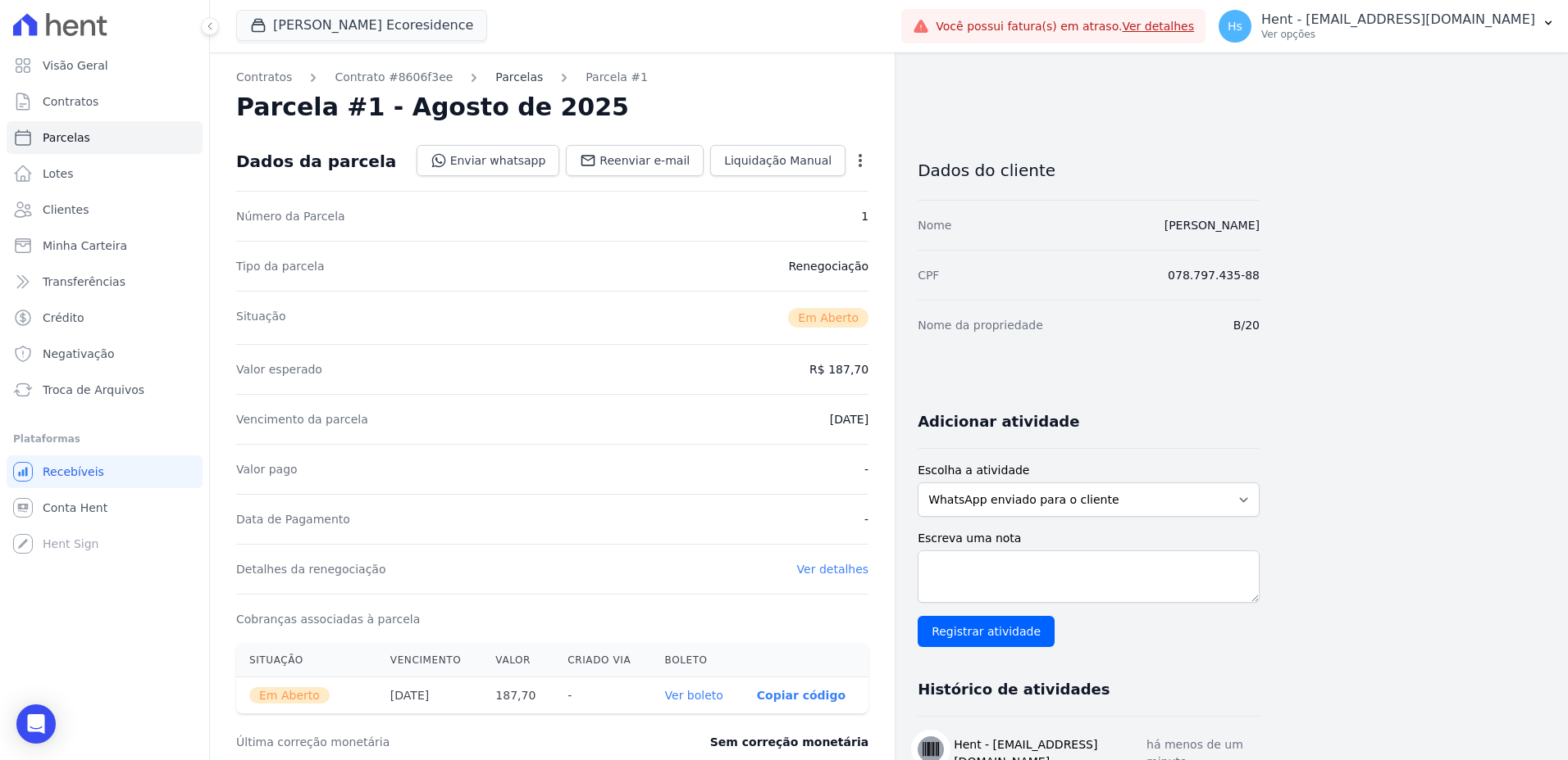
click at [495, 78] on link "Parcelas" at bounding box center [519, 77] width 48 height 17
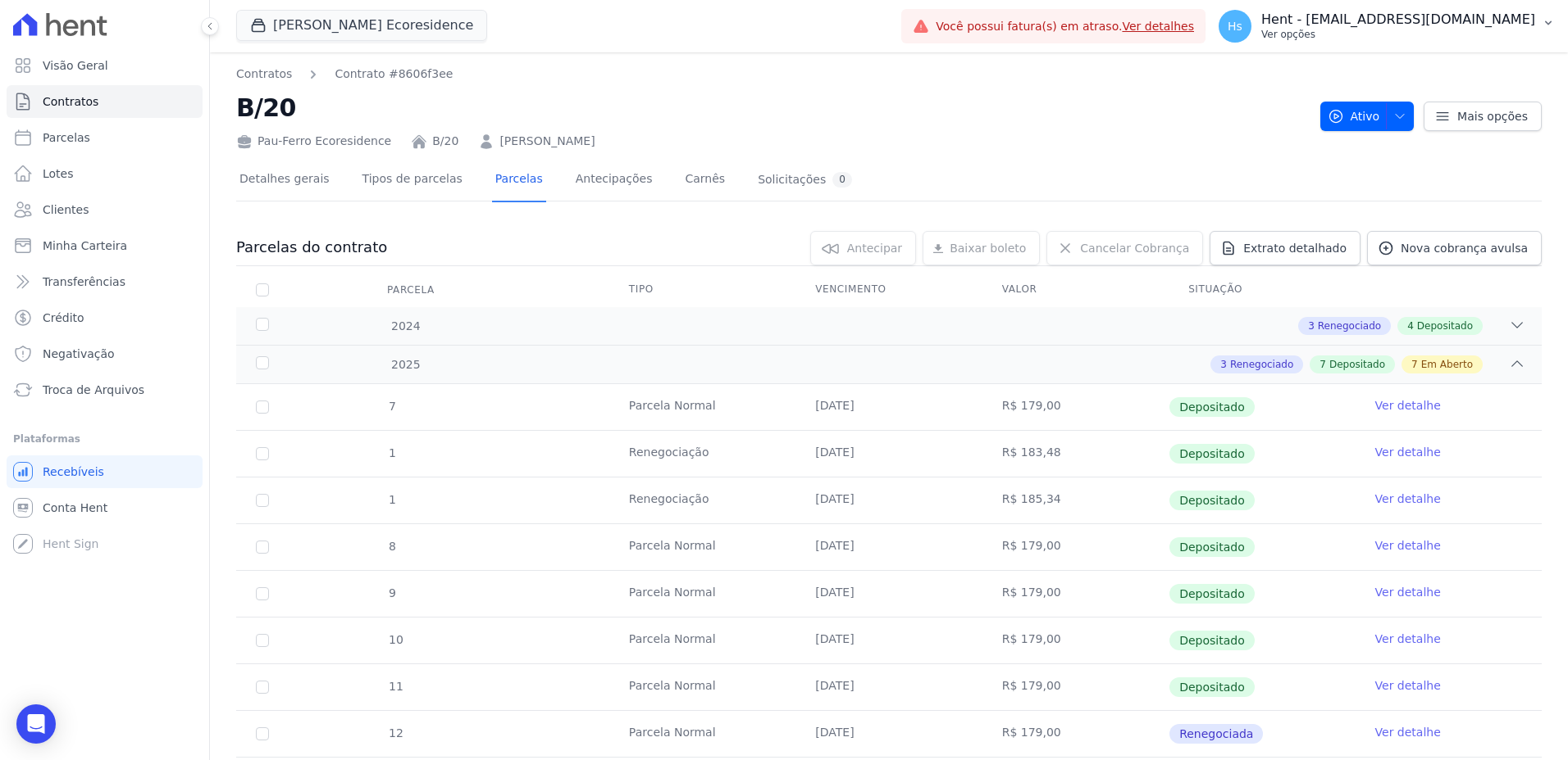
click at [1417, 27] on p "Hent - [EMAIL_ADDRESS][DOMAIN_NAME]" at bounding box center [1398, 20] width 274 height 16
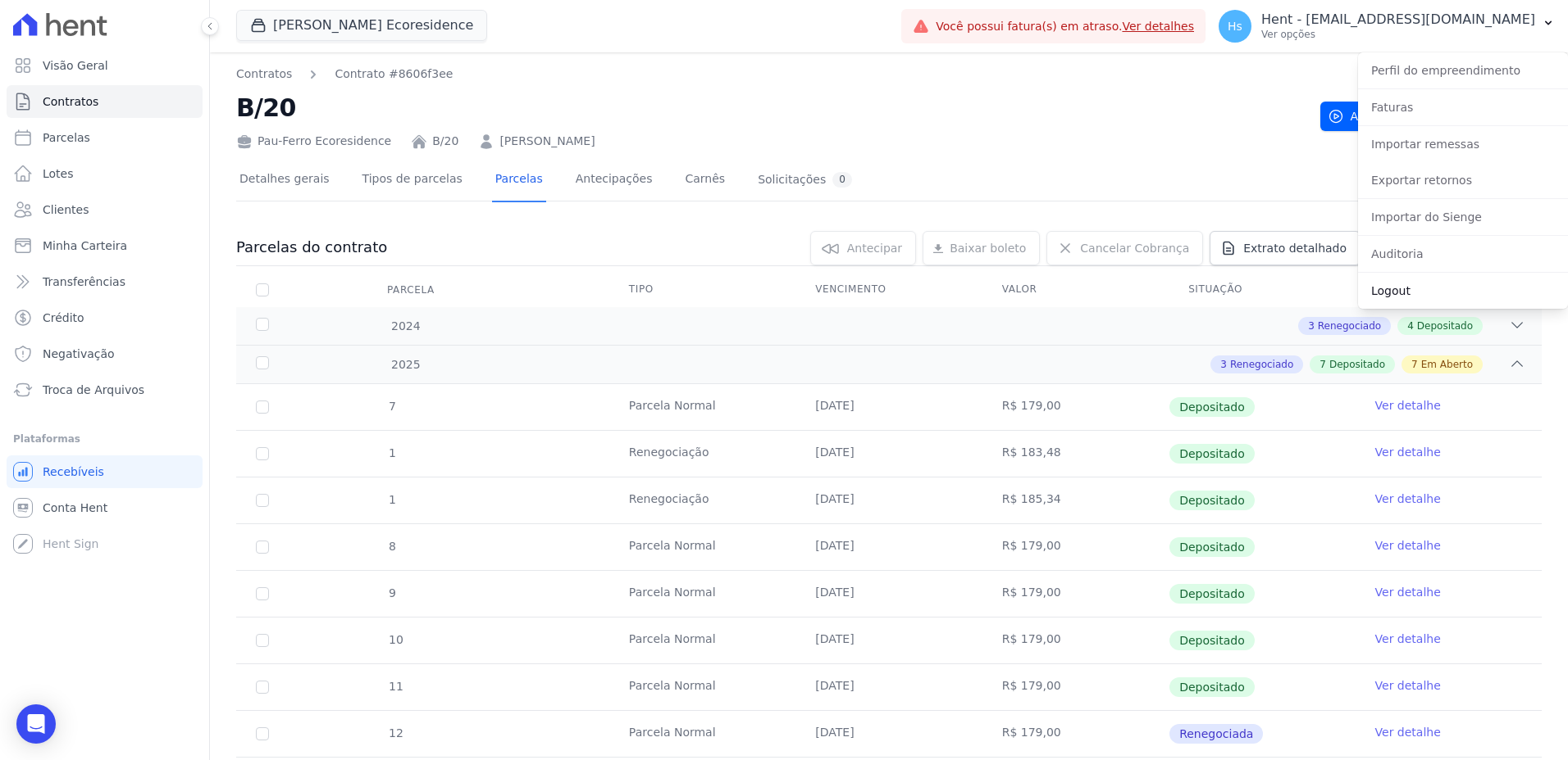
drag, startPoint x: 1407, startPoint y: 286, endPoint x: 1396, endPoint y: 283, distance: 11.4
click at [1407, 287] on link "Logout" at bounding box center [1462, 290] width 210 height 29
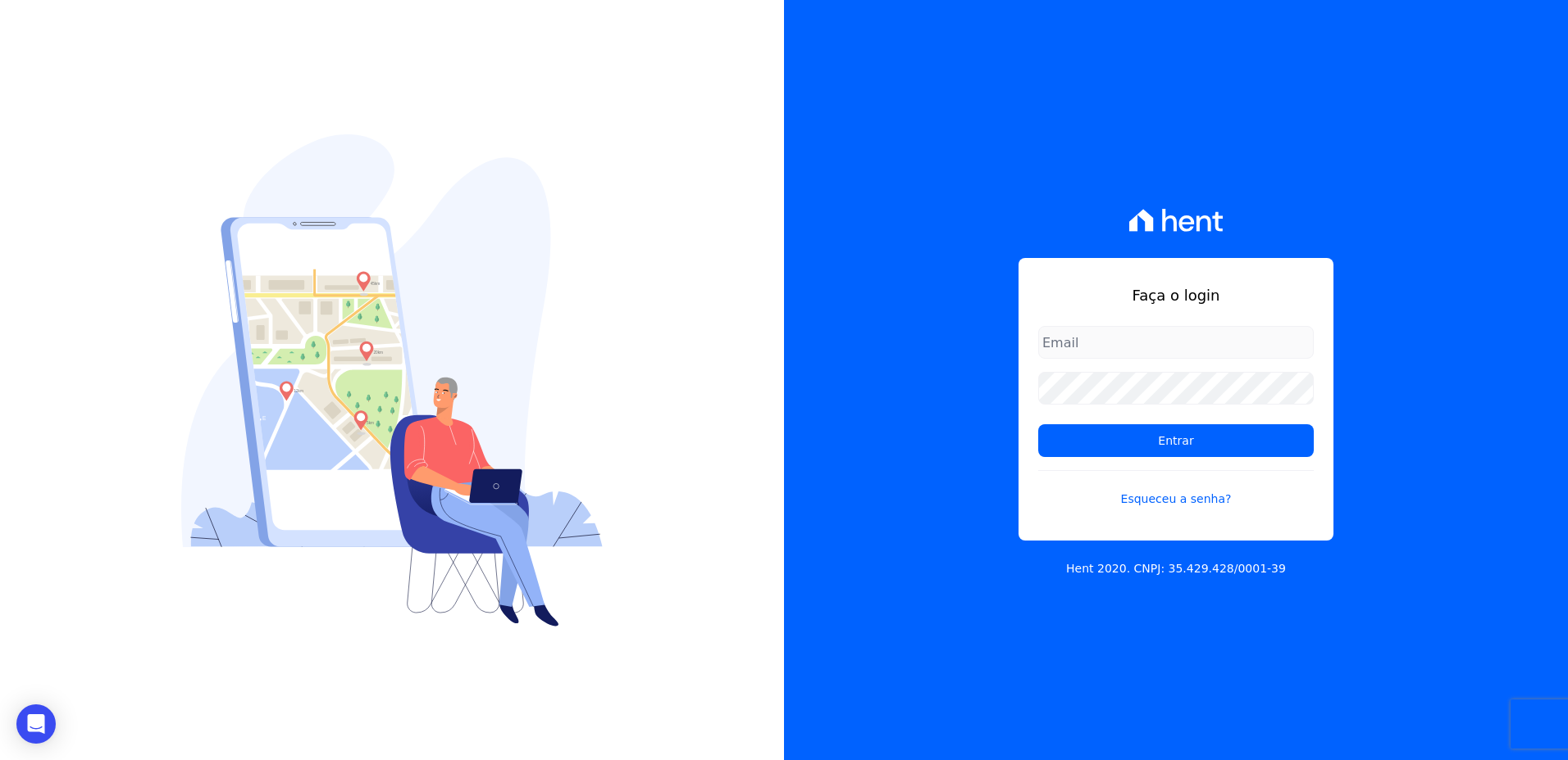
type input "[EMAIL_ADDRESS][DOMAIN_NAME]"
